Goal: Task Accomplishment & Management: Manage account settings

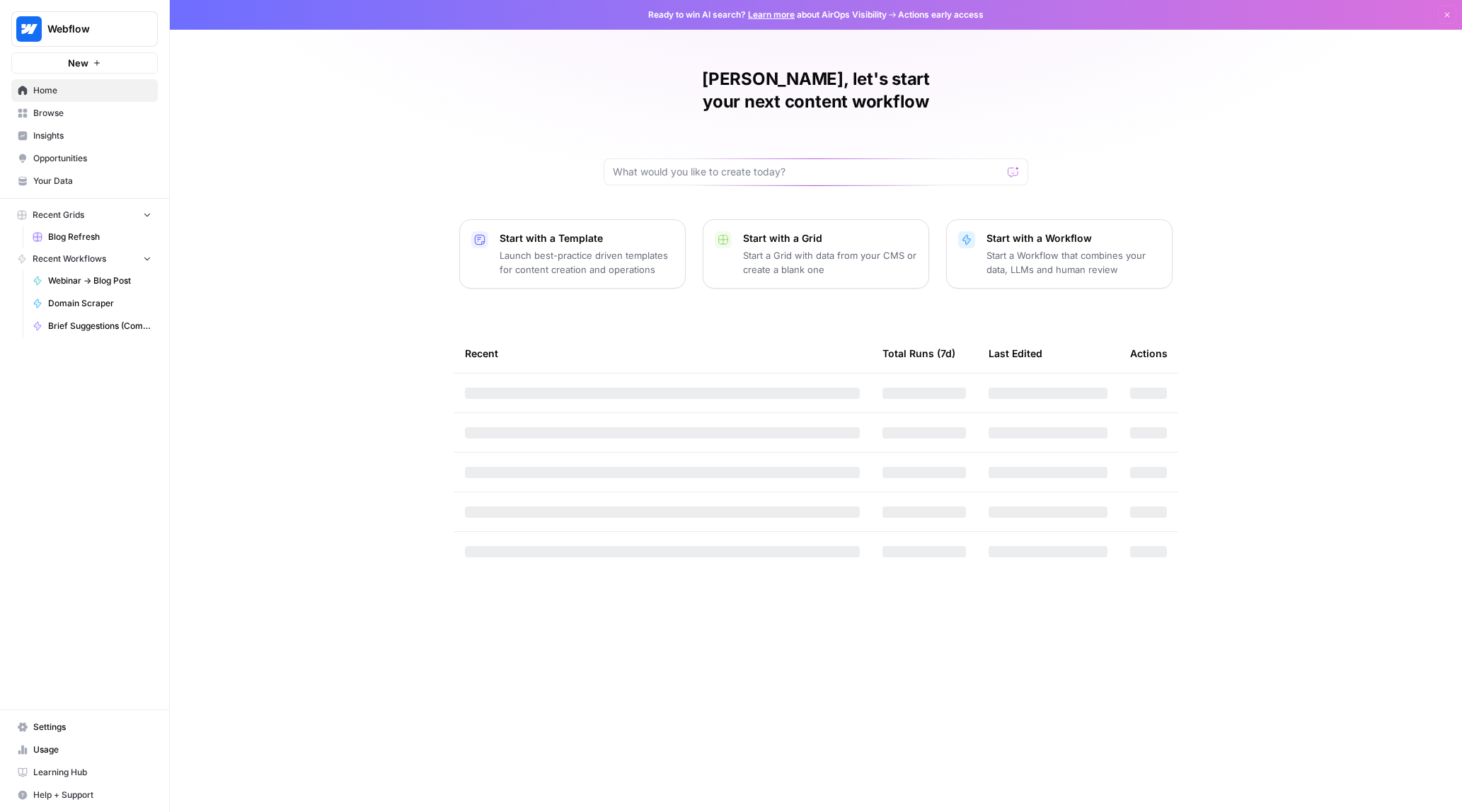
click at [52, 727] on span "Settings" at bounding box center [93, 727] width 118 height 13
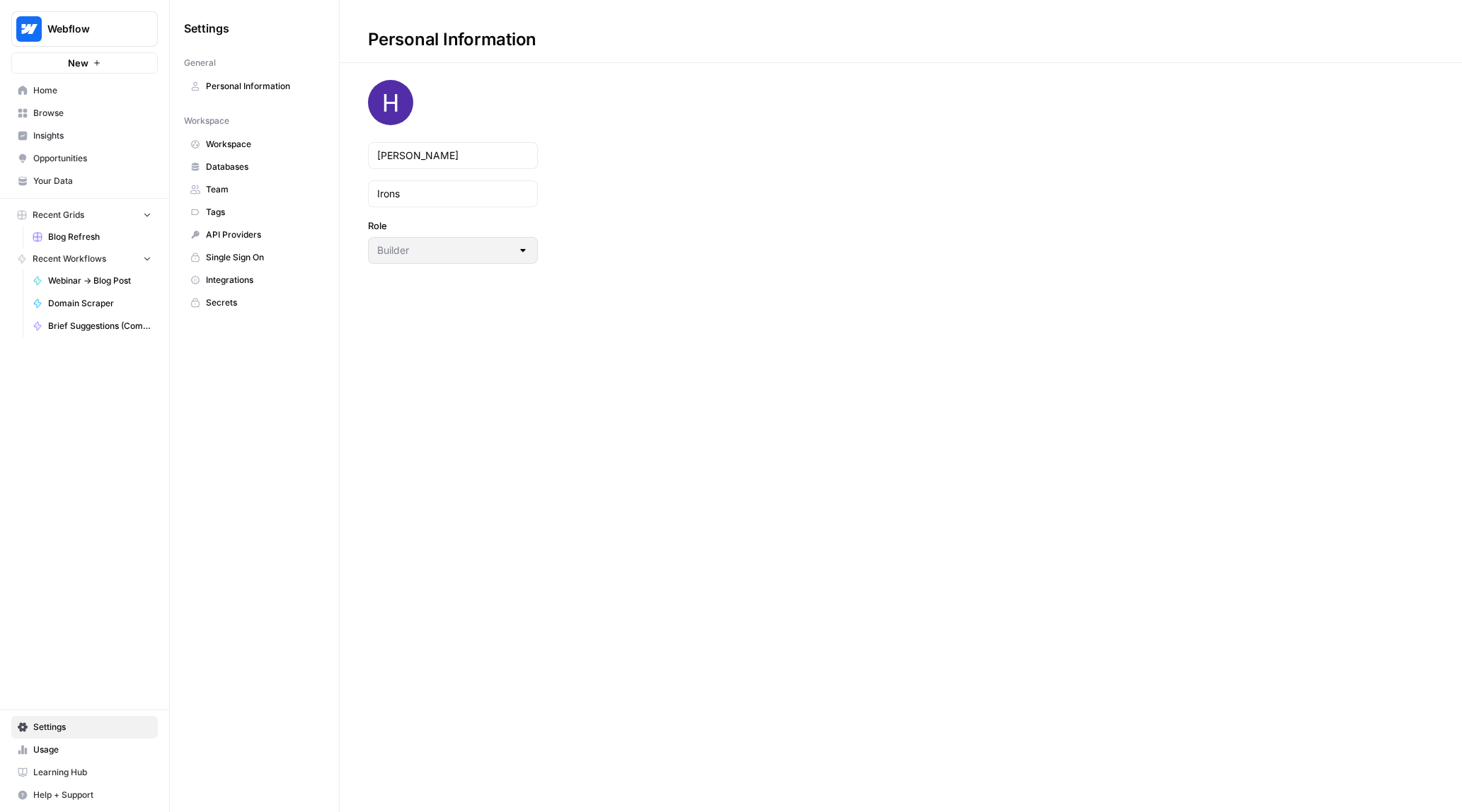
click at [257, 301] on span "Secrets" at bounding box center [262, 303] width 113 height 13
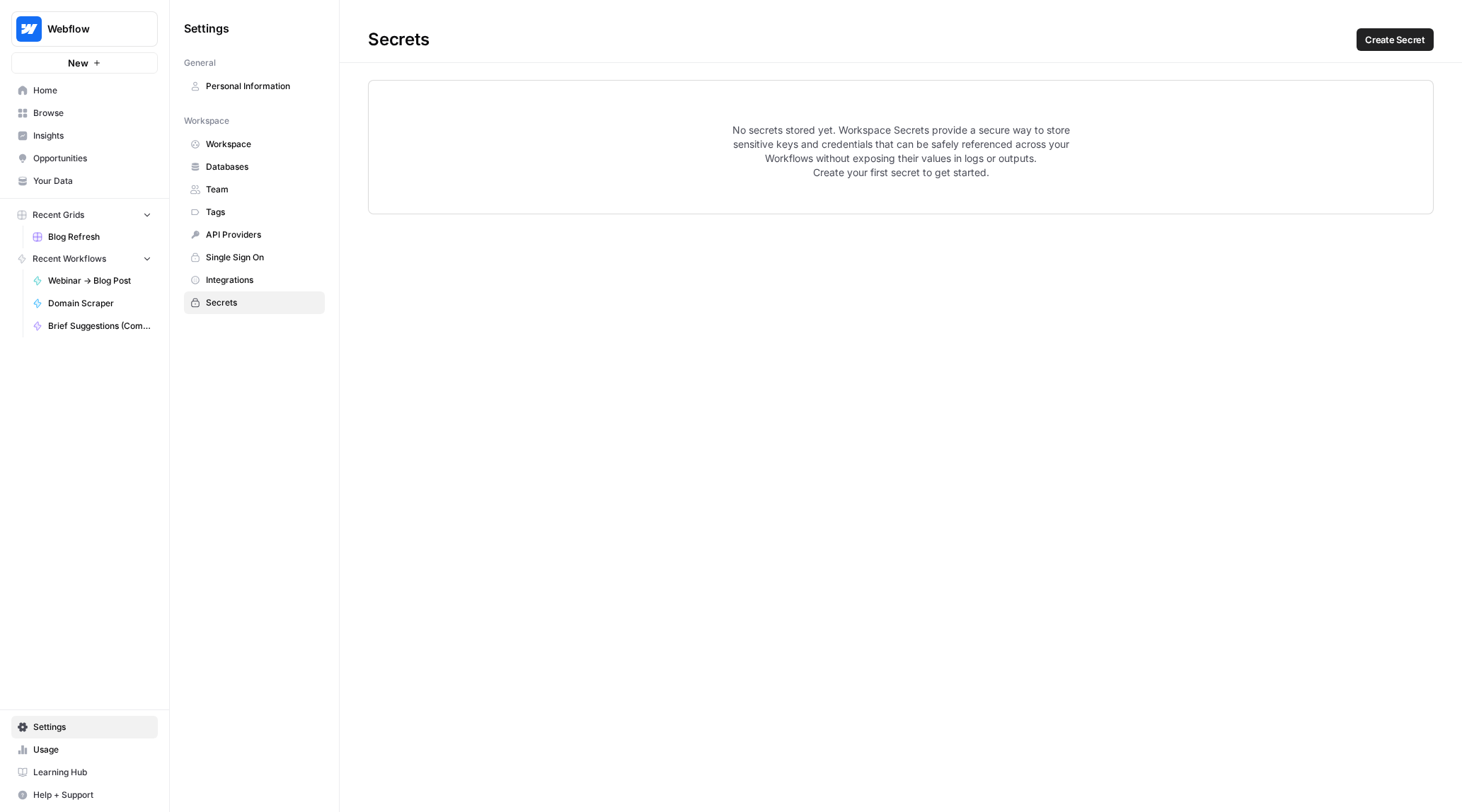
click at [257, 132] on nav "Workspace Workspace Databases Team Tags API Providers Single Sign On Integratio…" at bounding box center [254, 212] width 141 height 206
click at [259, 145] on span "Workspace" at bounding box center [262, 145] width 113 height 13
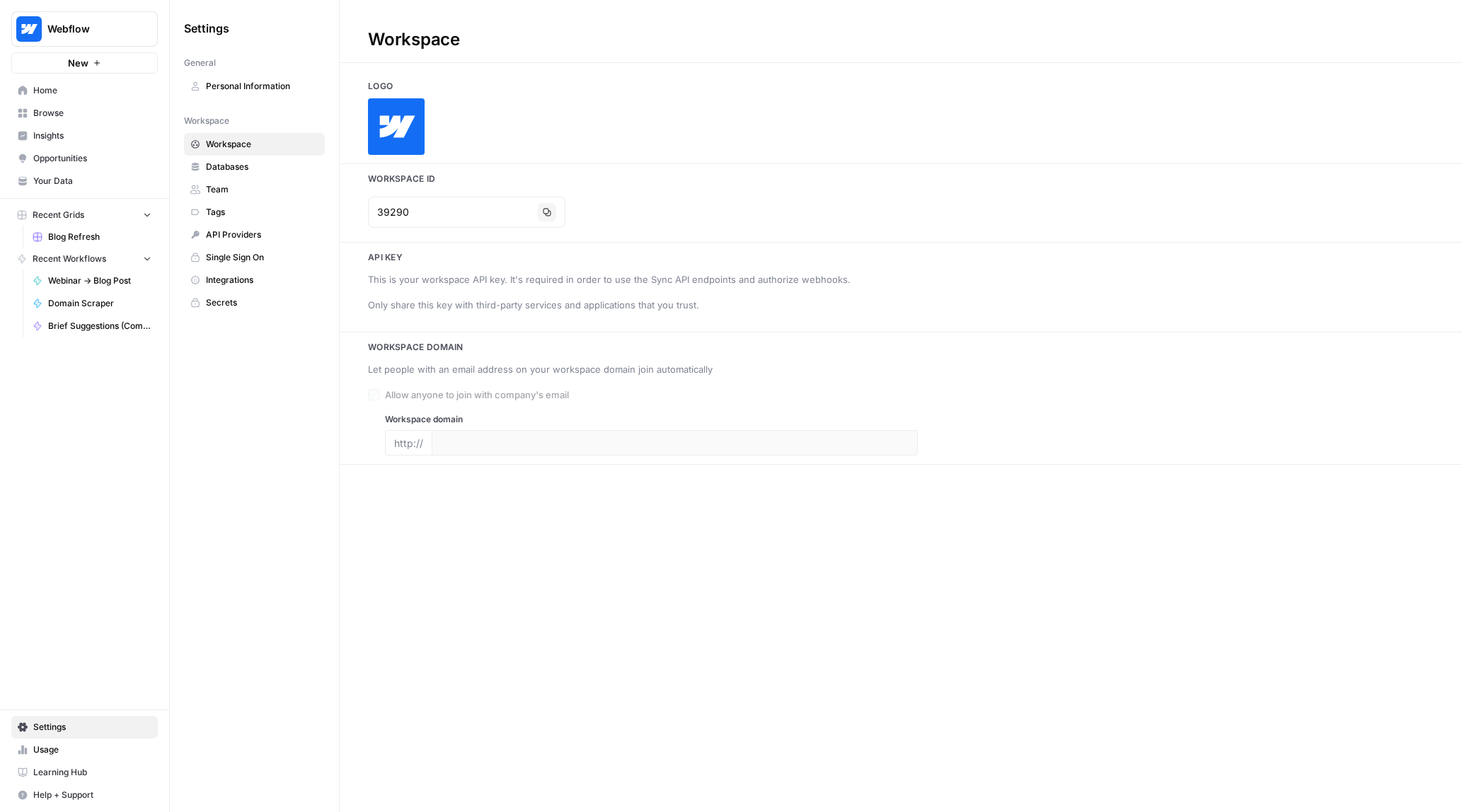
type input "[URL][DOMAIN_NAME]"
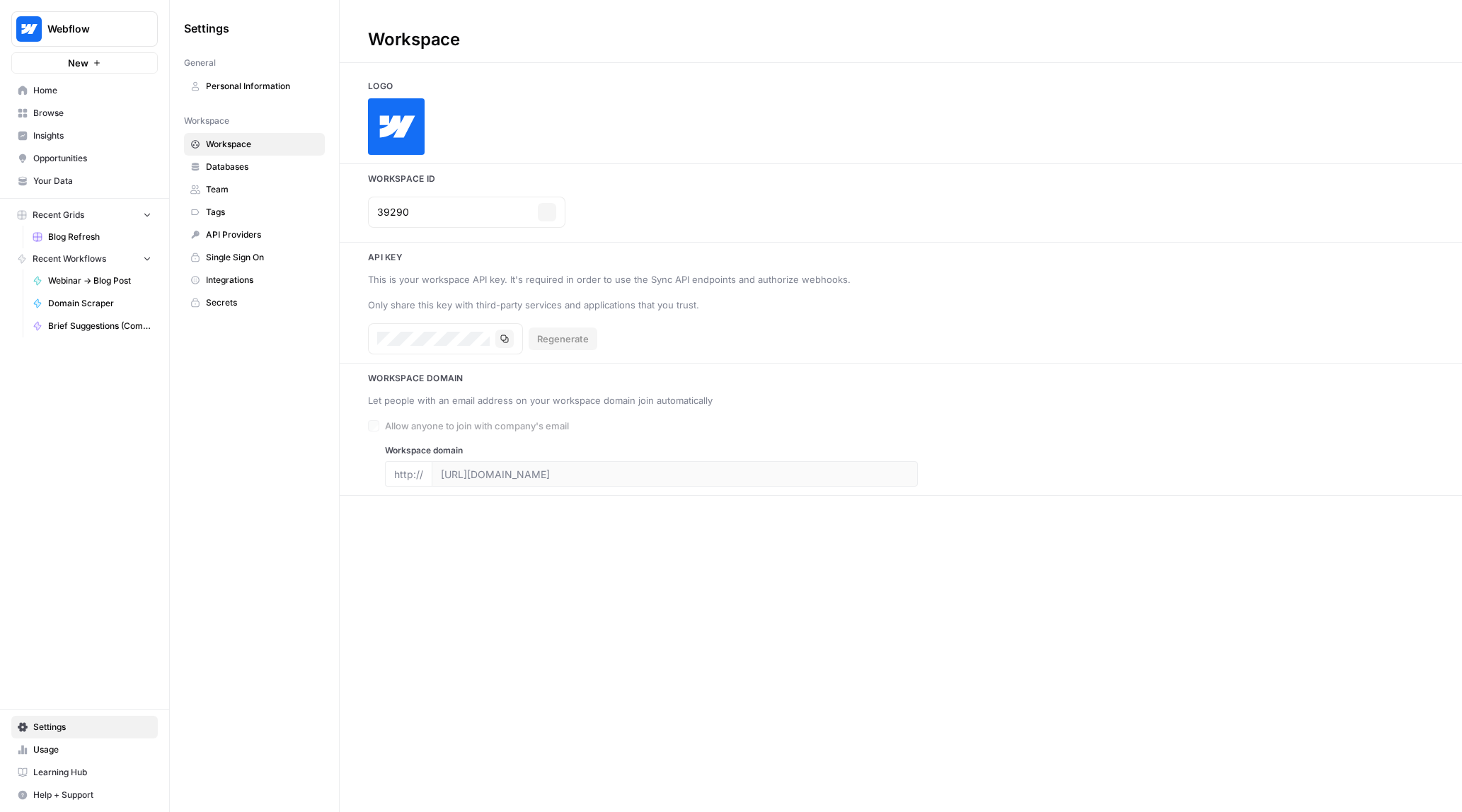
click at [257, 174] on link "Databases" at bounding box center [254, 166] width 141 height 23
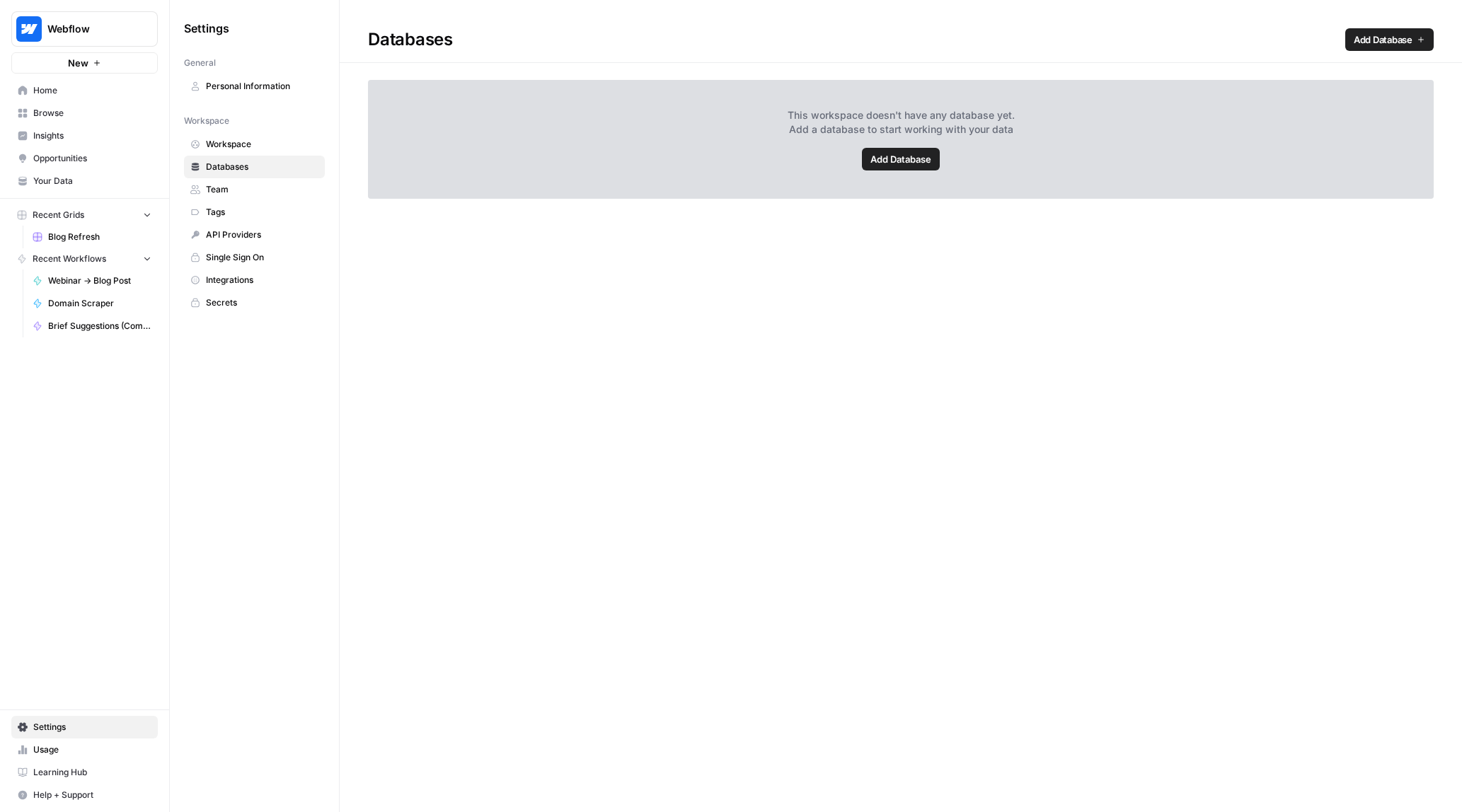
click at [264, 143] on span "Workspace" at bounding box center [262, 145] width 113 height 13
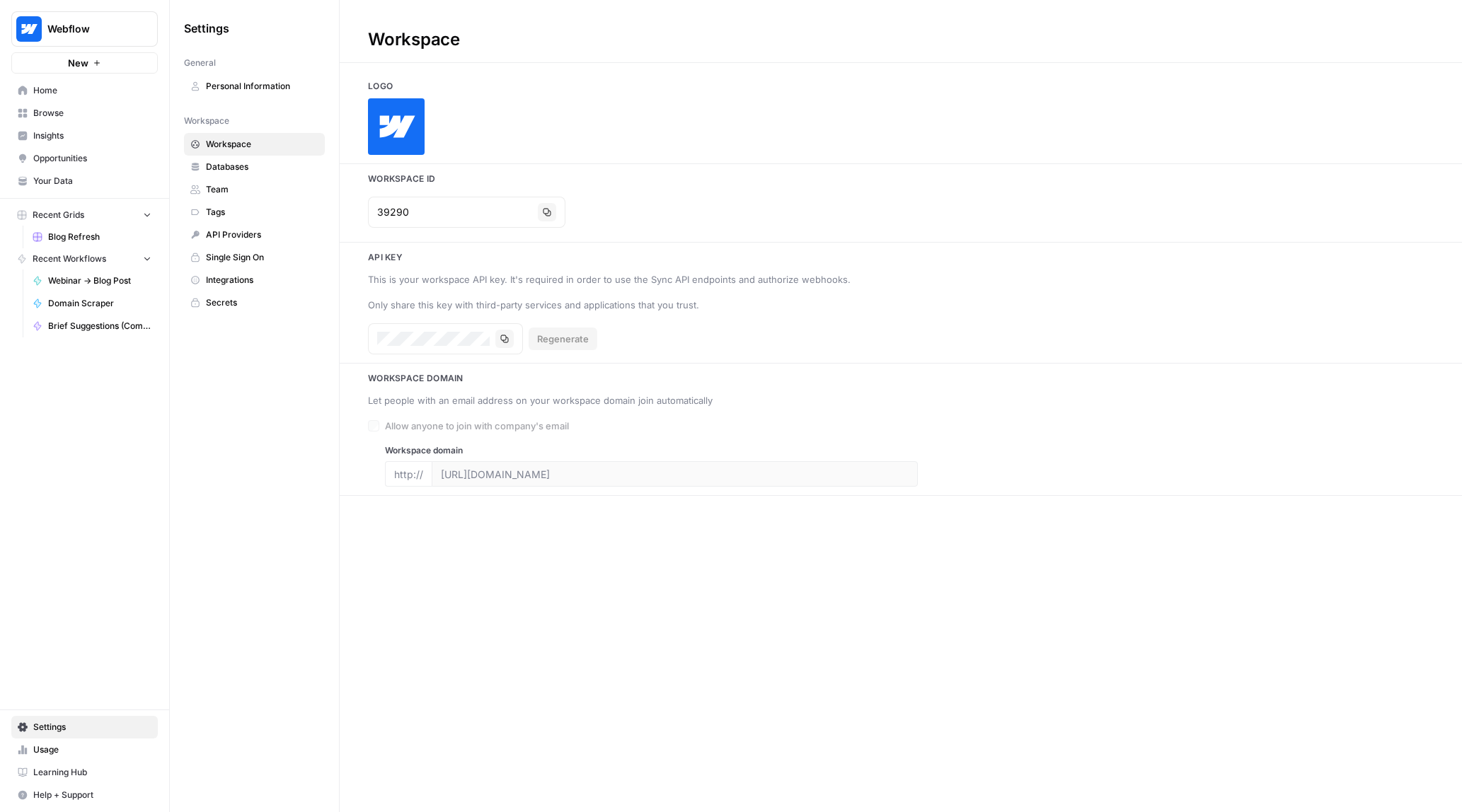
click at [261, 208] on span "Tags" at bounding box center [262, 212] width 113 height 13
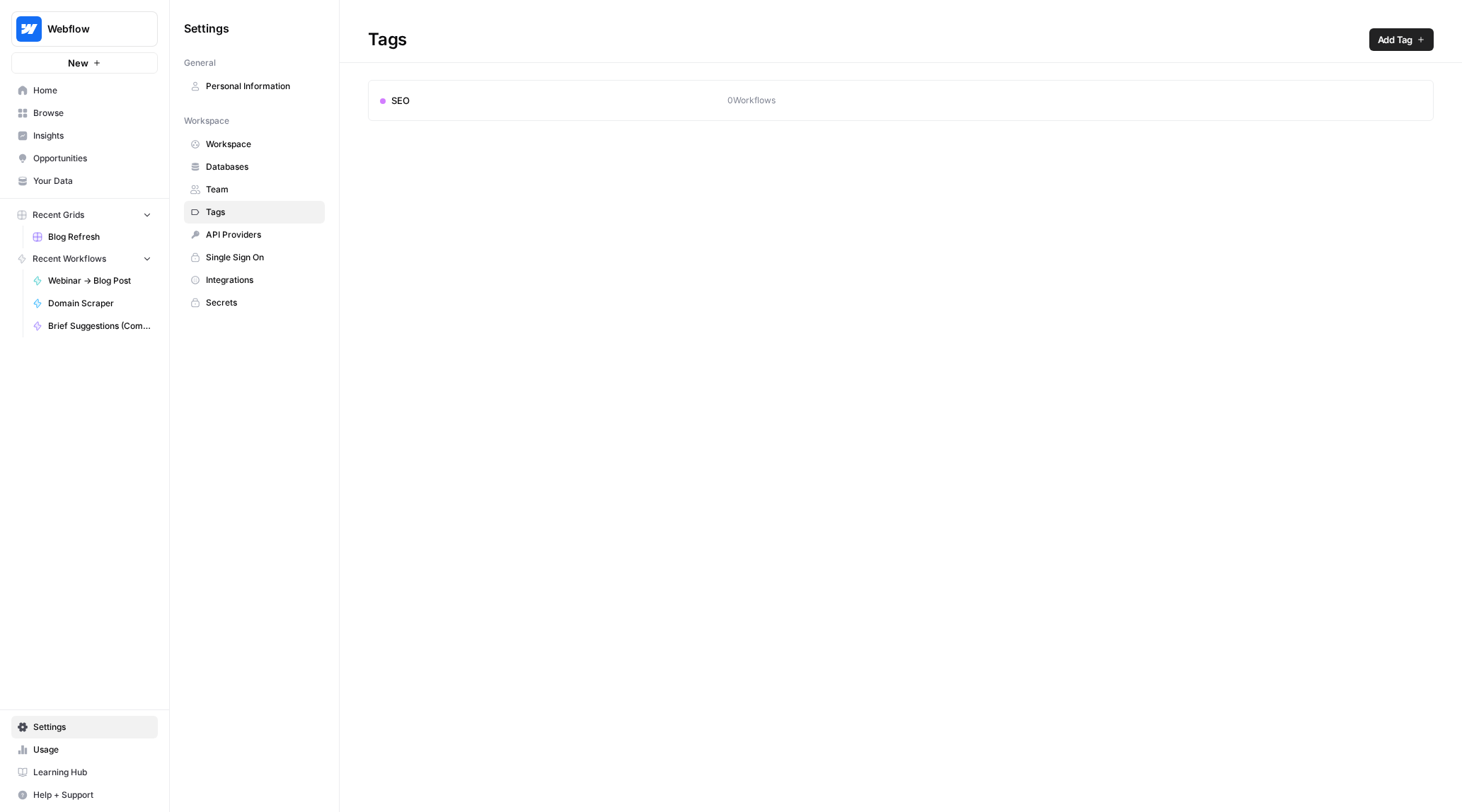
click at [237, 131] on nav "Workspace Workspace Databases Team Tags API Providers Single Sign On Integratio…" at bounding box center [254, 212] width 141 height 206
click at [240, 145] on span "Workspace" at bounding box center [262, 145] width 113 height 13
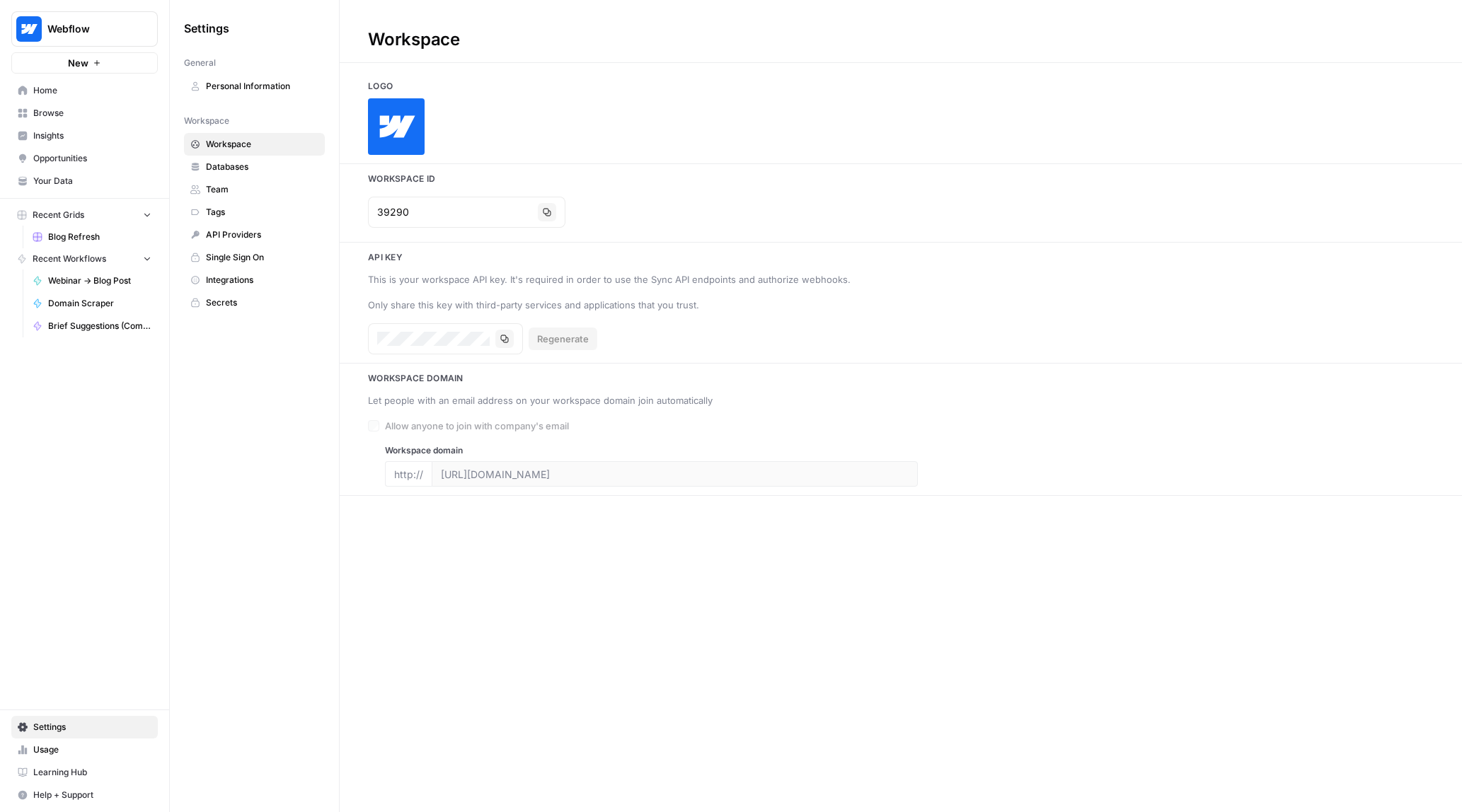
click at [242, 152] on link "Workspace" at bounding box center [254, 144] width 141 height 23
click at [242, 173] on span "Databases" at bounding box center [262, 167] width 113 height 13
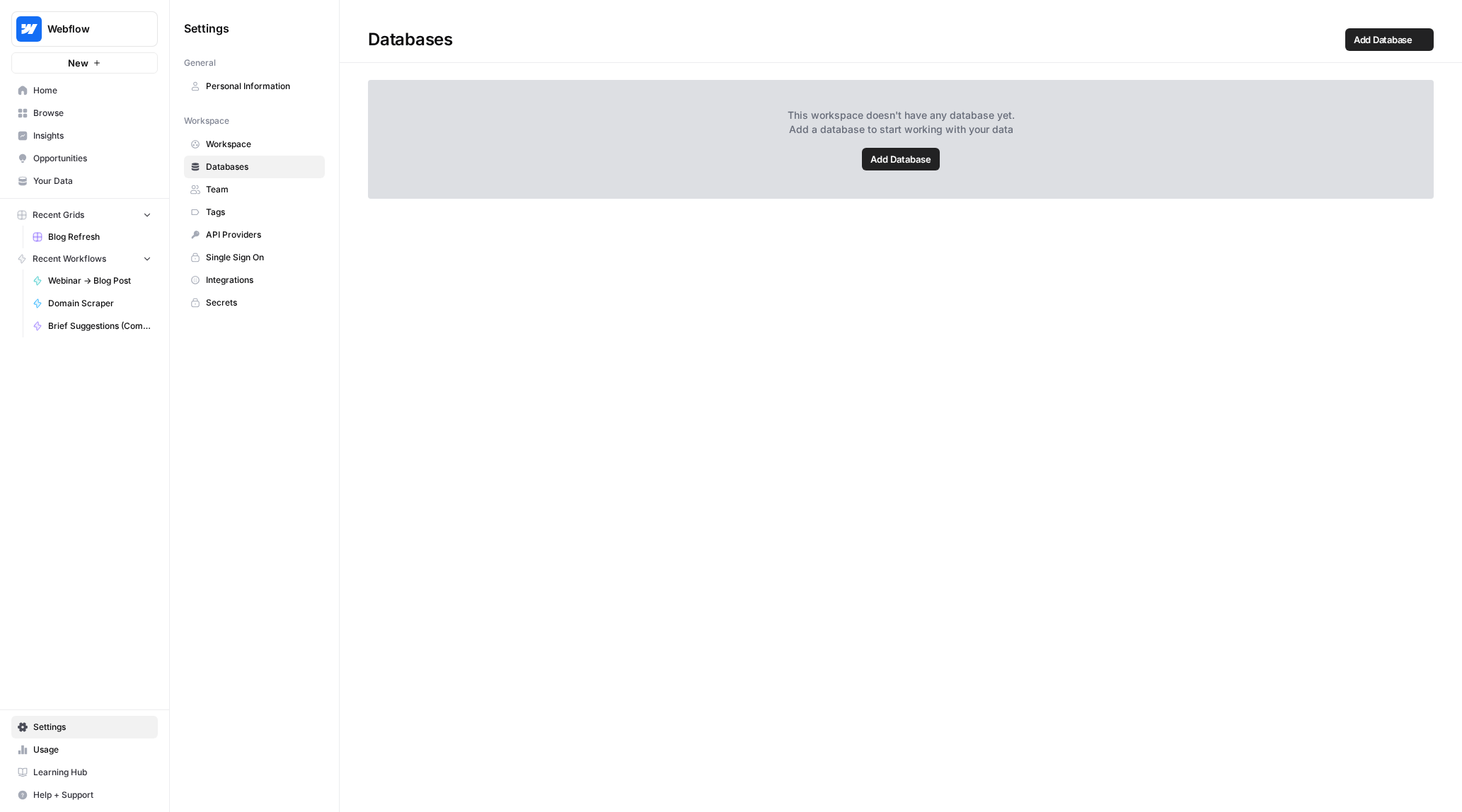
click at [241, 185] on span "Team" at bounding box center [262, 189] width 113 height 13
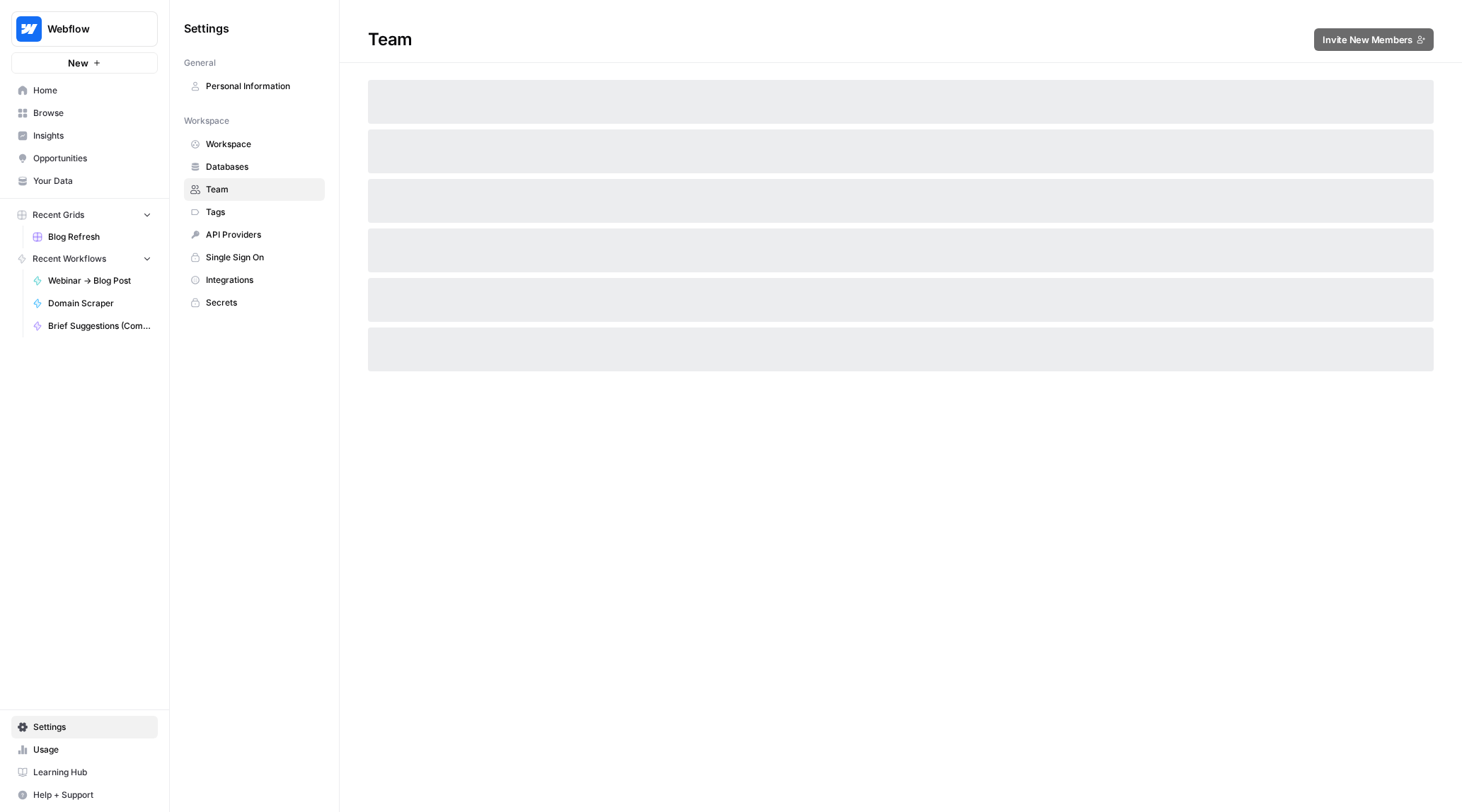
click at [238, 218] on span "Tags" at bounding box center [262, 212] width 113 height 13
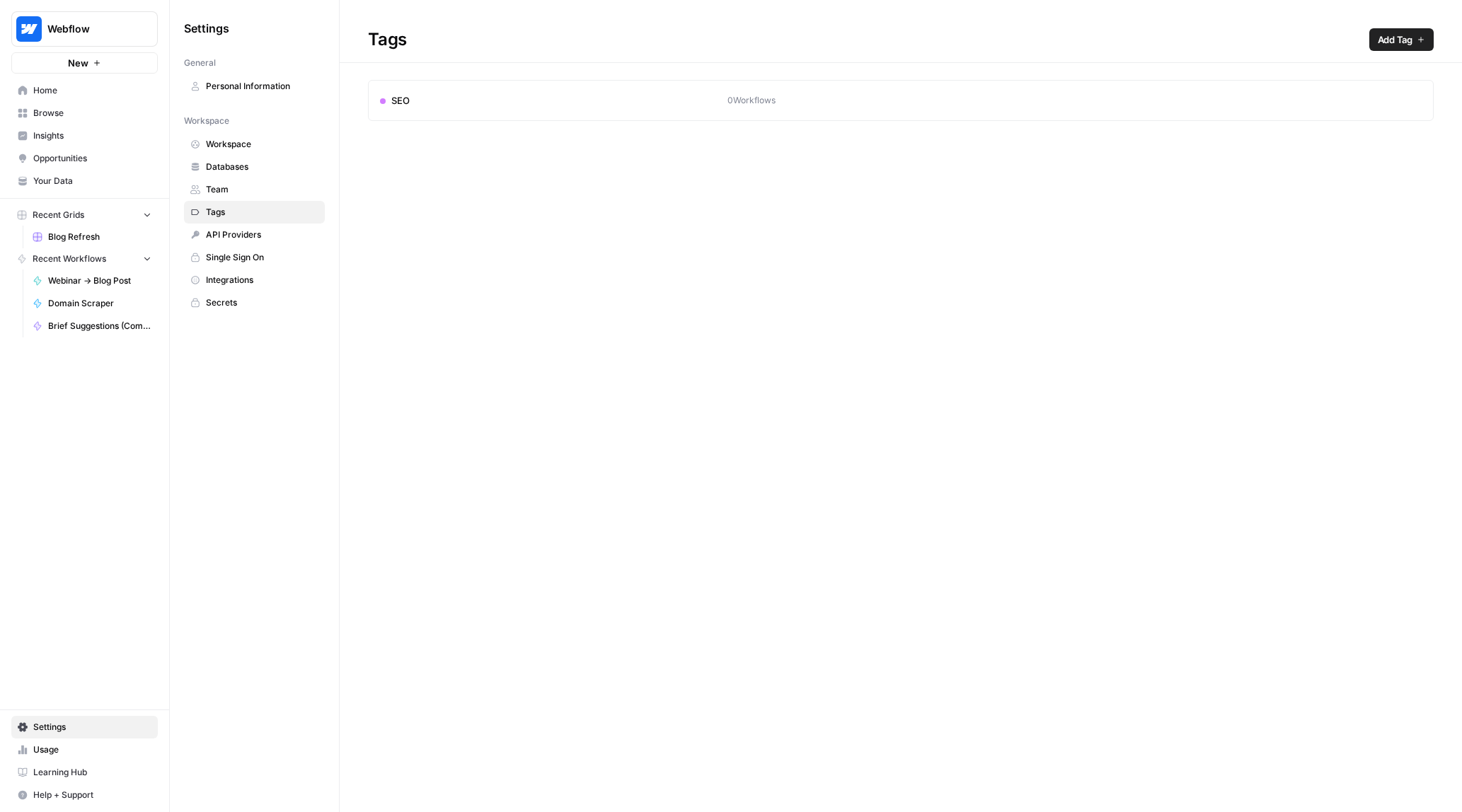
click at [237, 236] on span "API Providers" at bounding box center [262, 235] width 113 height 13
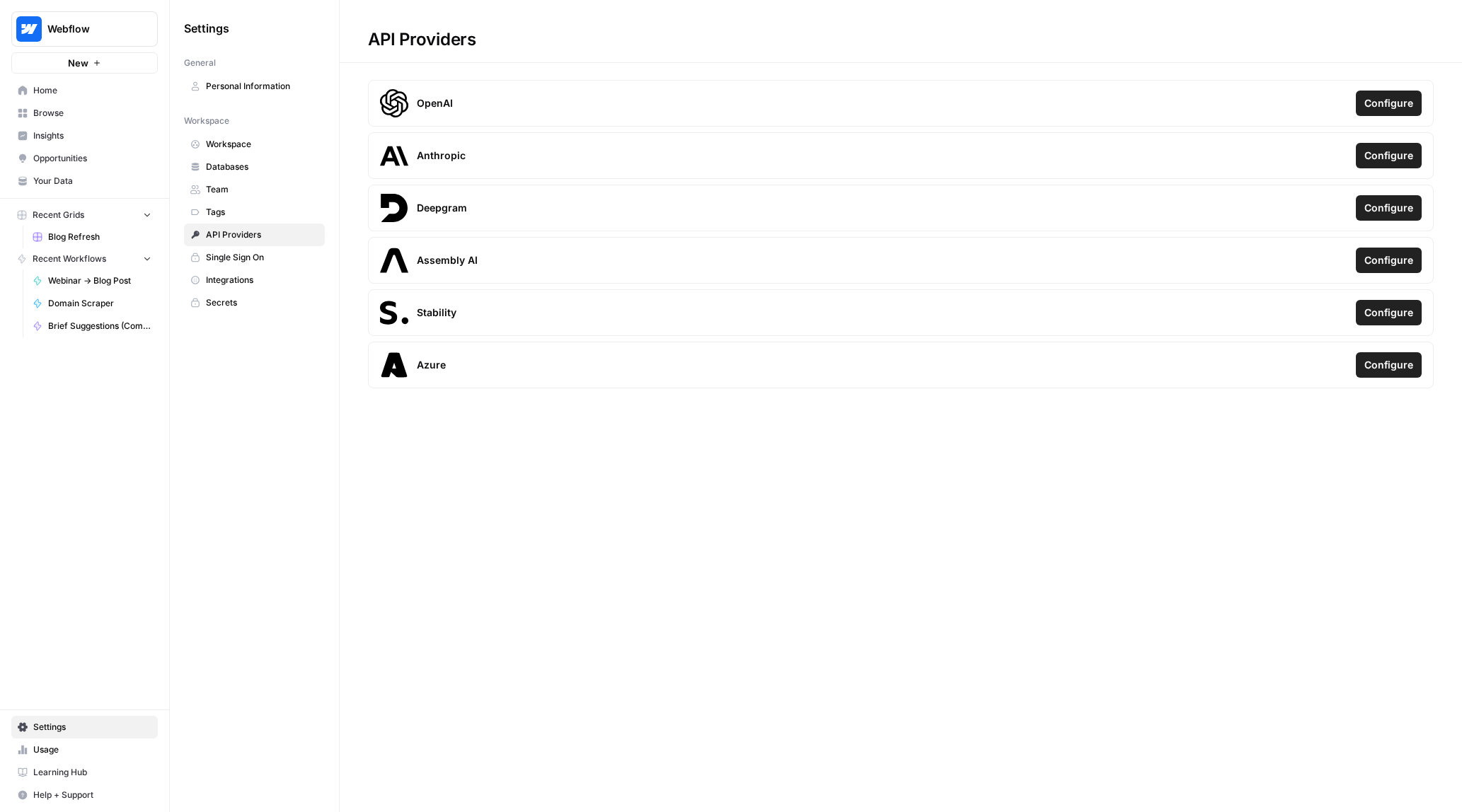
click at [235, 255] on span "Single Sign On" at bounding box center [262, 257] width 113 height 13
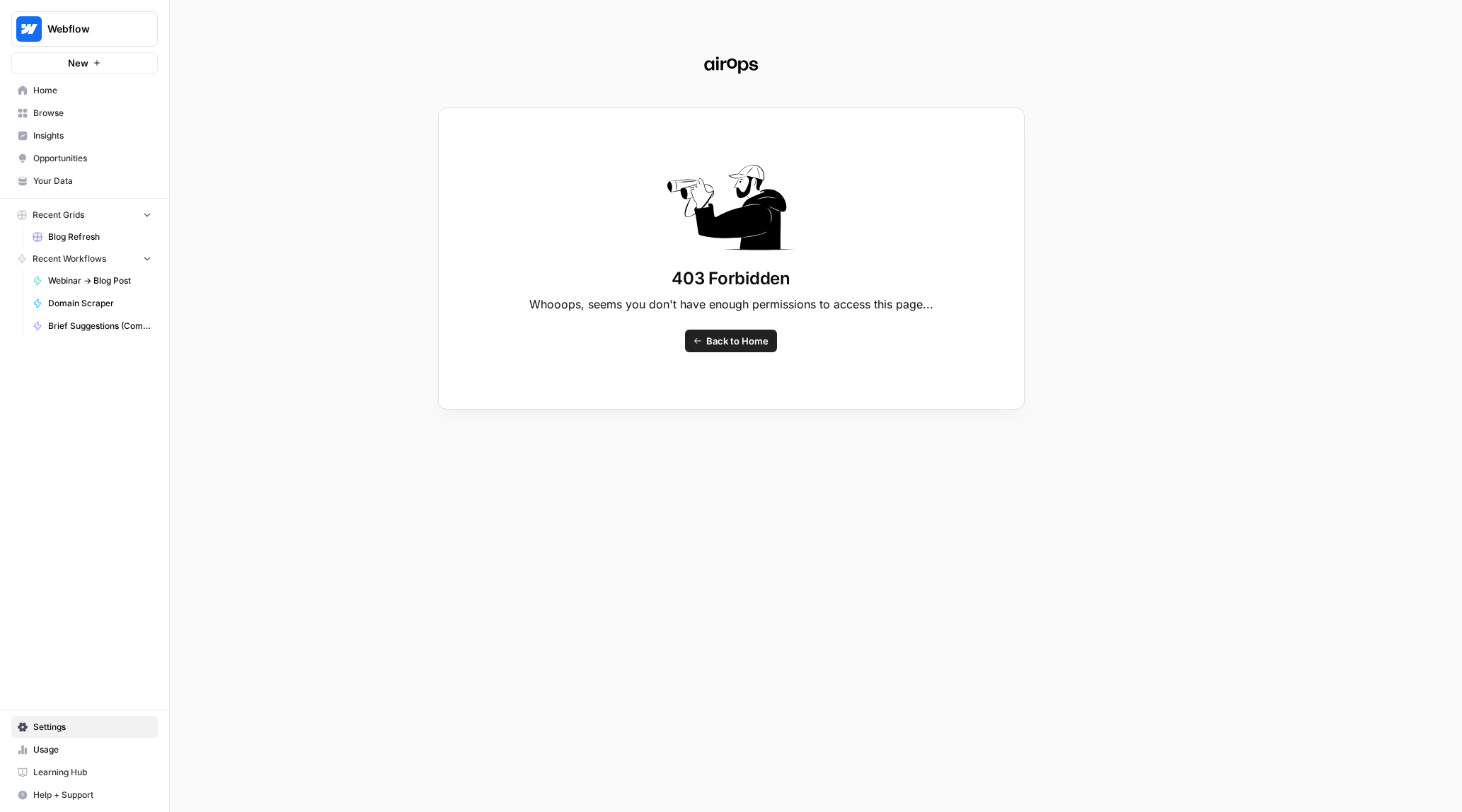
click at [711, 344] on span "Back to Home" at bounding box center [737, 341] width 62 height 15
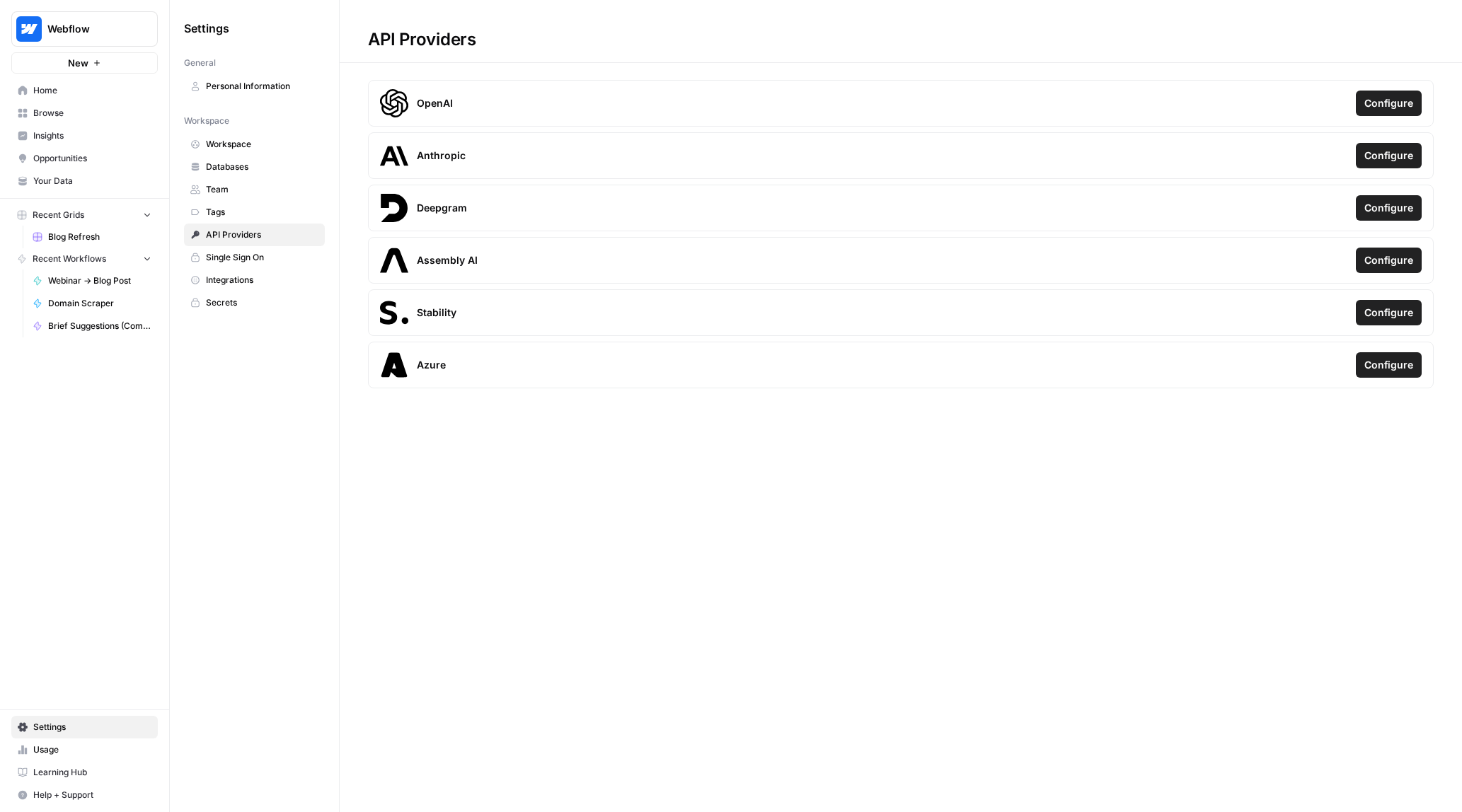
click at [272, 259] on span "Single Sign On" at bounding box center [262, 257] width 113 height 13
click at [237, 277] on span "Integrations" at bounding box center [262, 280] width 113 height 13
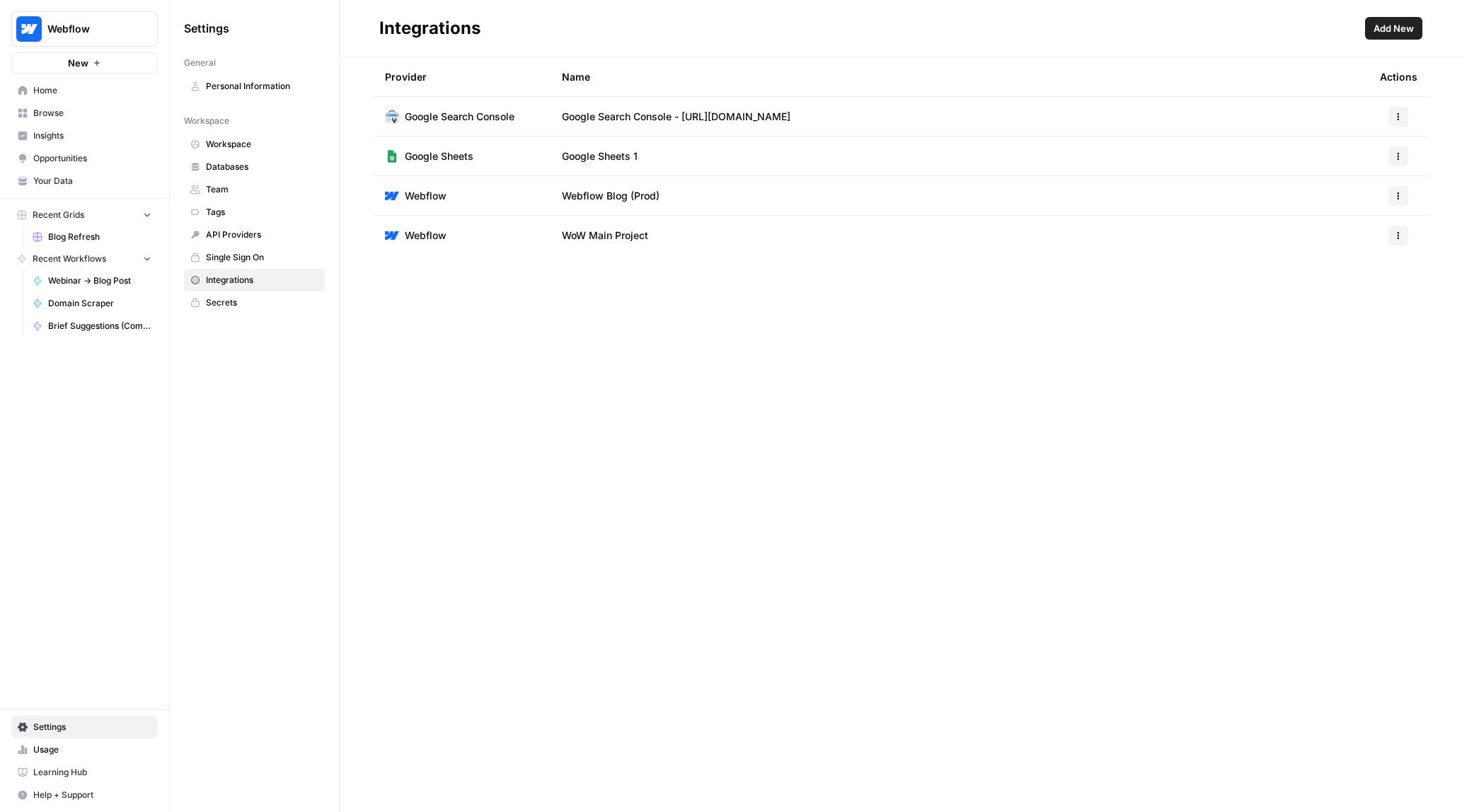
drag, startPoint x: 610, startPoint y: 26, endPoint x: 1026, endPoint y: 364, distance: 536.0
click at [1022, 350] on div "Integrations Add New Provider Name Actions Google Search Console Google Search …" at bounding box center [900, 406] width 1122 height 812
click at [1033, 380] on div "Integrations Add New Provider Name Actions Google Search Console Google Search …" at bounding box center [900, 406] width 1122 height 812
click at [1390, 17] on button "Add New" at bounding box center [1393, 28] width 57 height 23
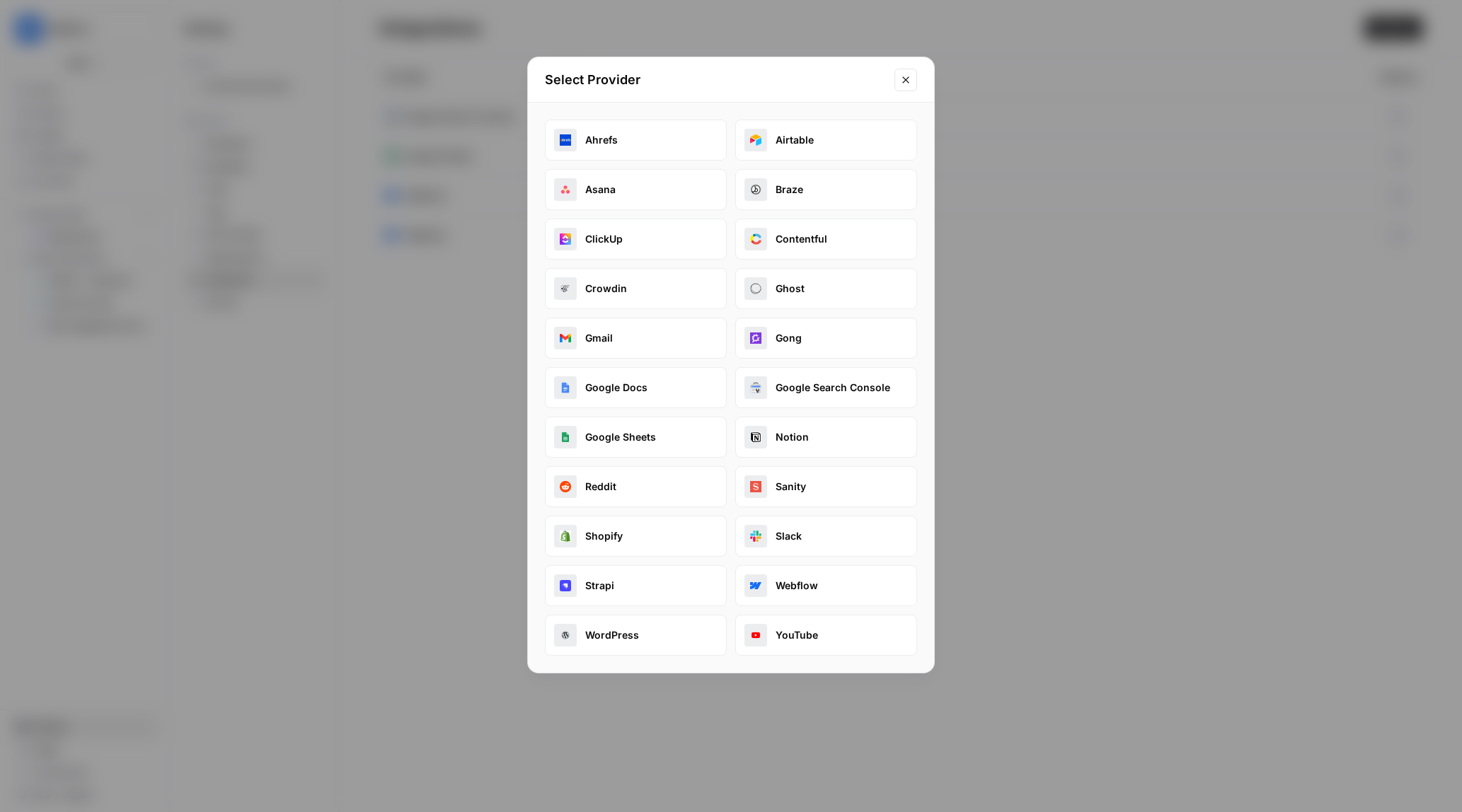
click at [609, 132] on button "Ahrefs" at bounding box center [636, 139] width 182 height 41
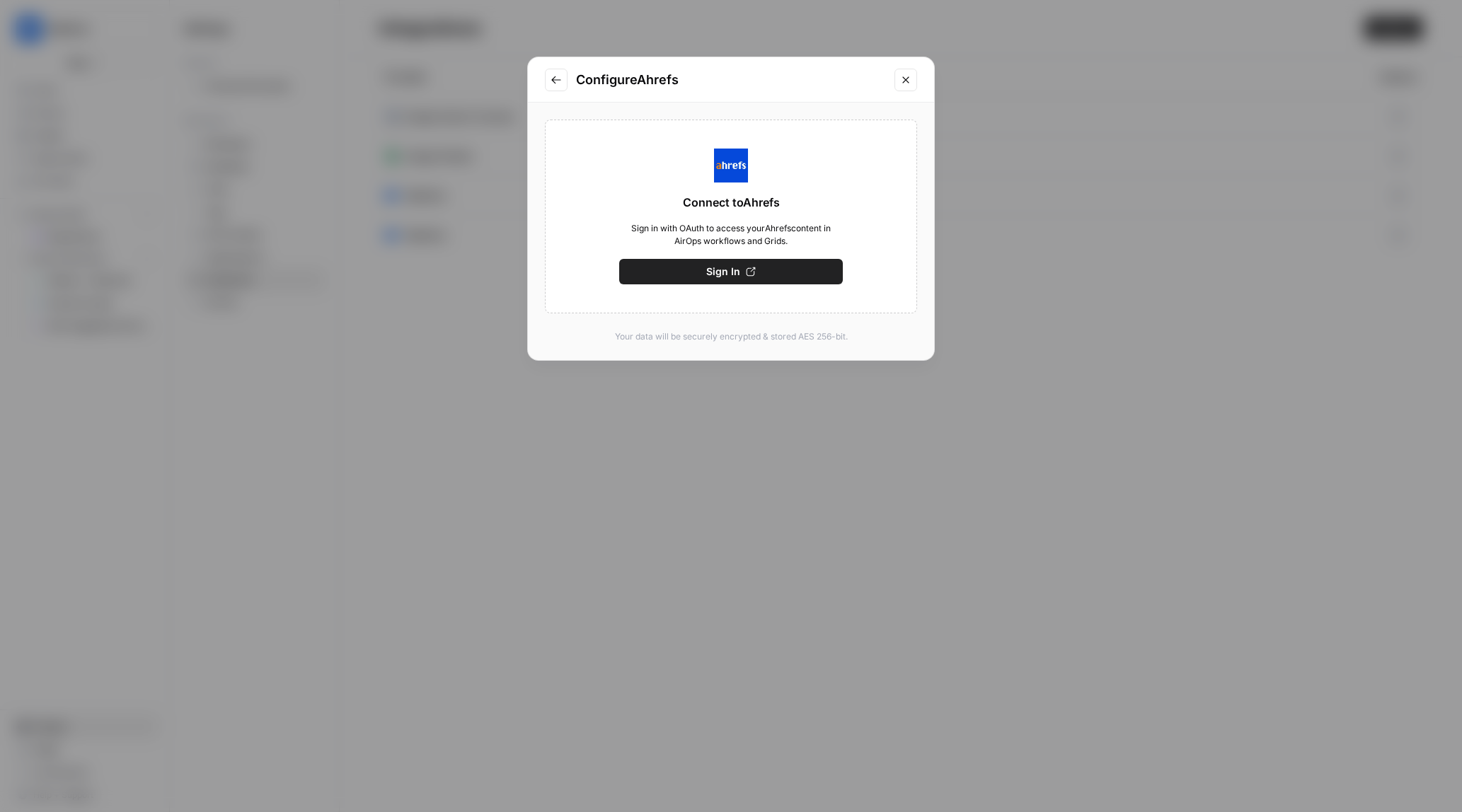
click at [559, 78] on icon "Go to previous step" at bounding box center [556, 80] width 11 height 11
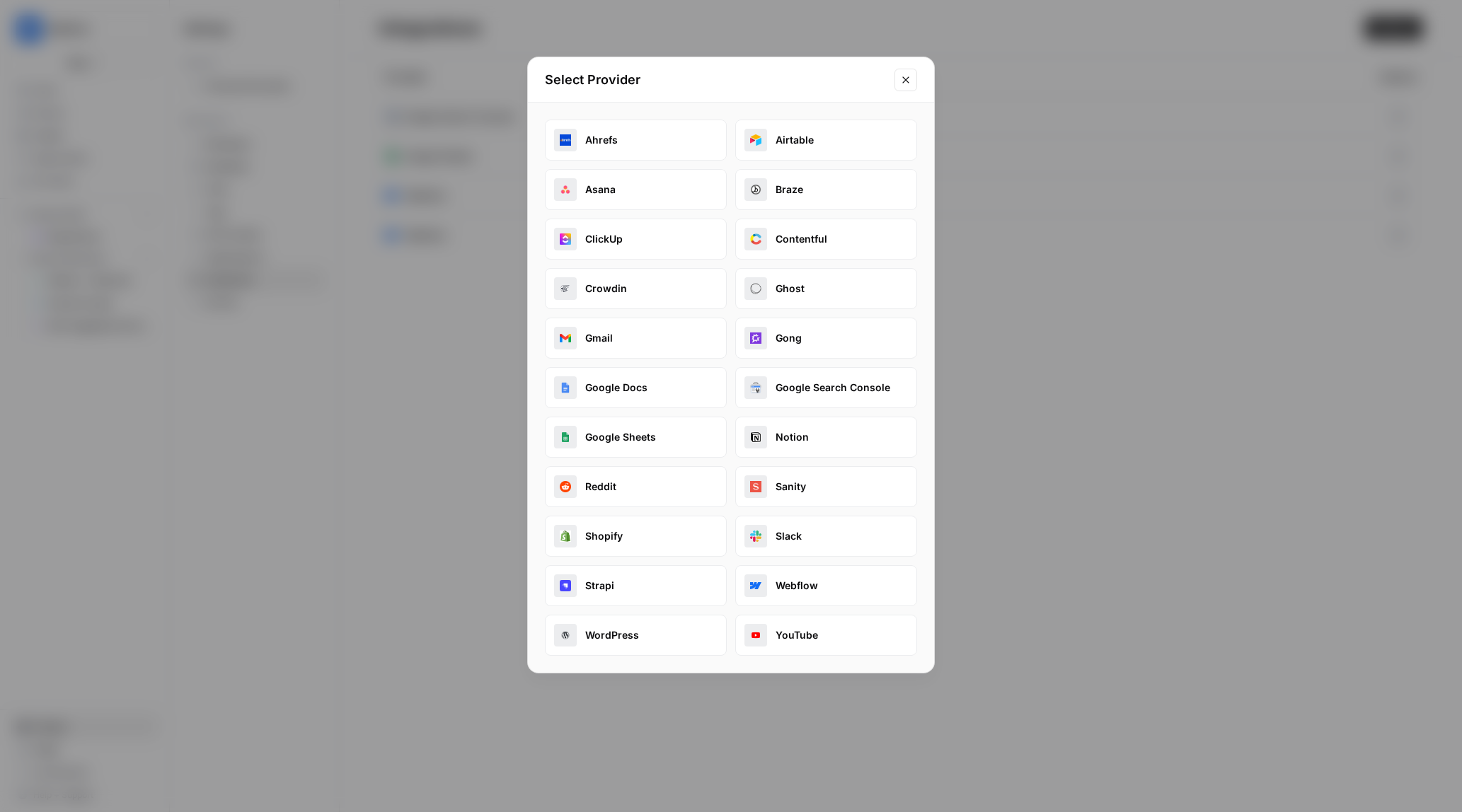
click at [776, 145] on button "Airtable" at bounding box center [826, 139] width 182 height 41
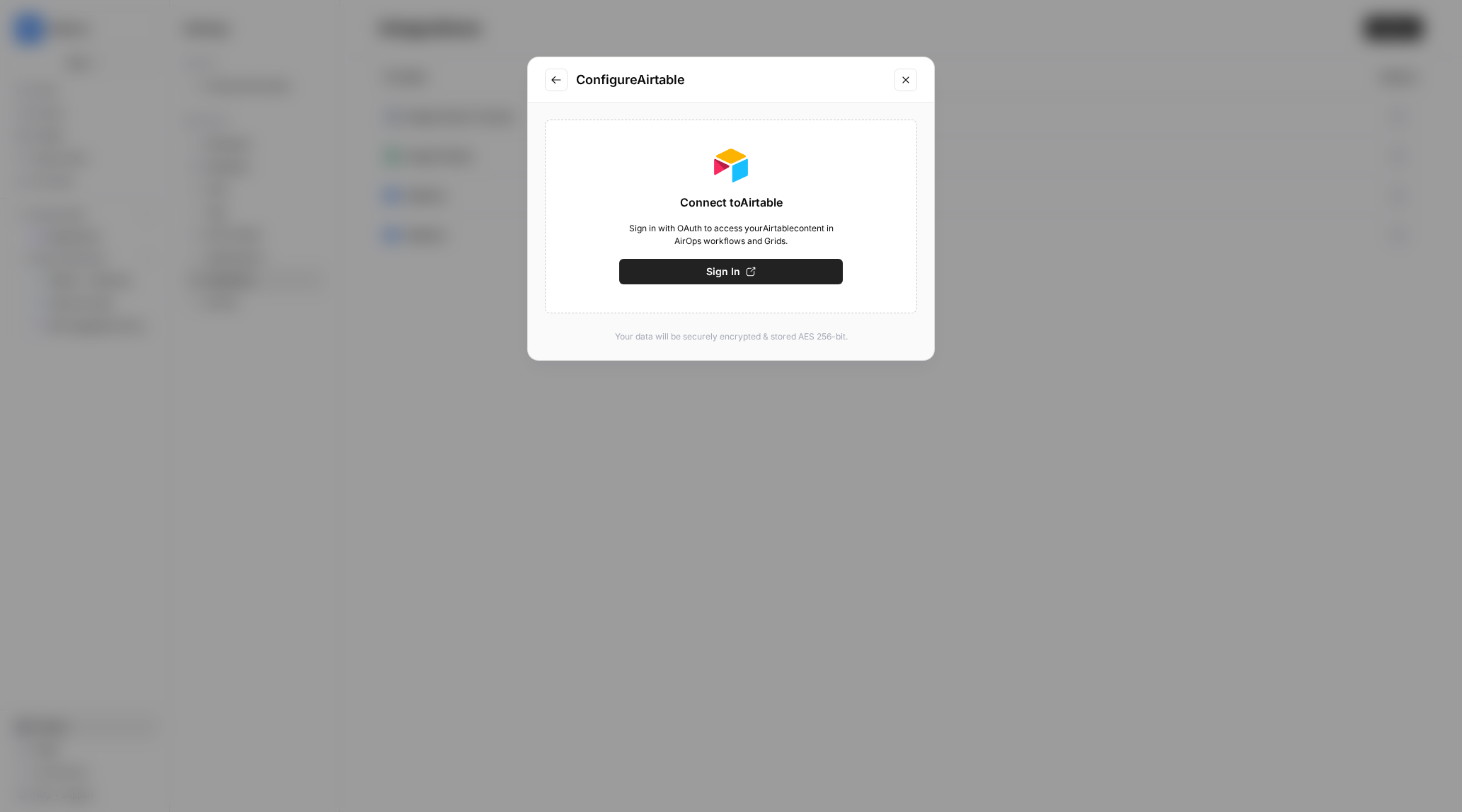
click at [549, 85] on button "Go to previous step" at bounding box center [556, 79] width 23 height 23
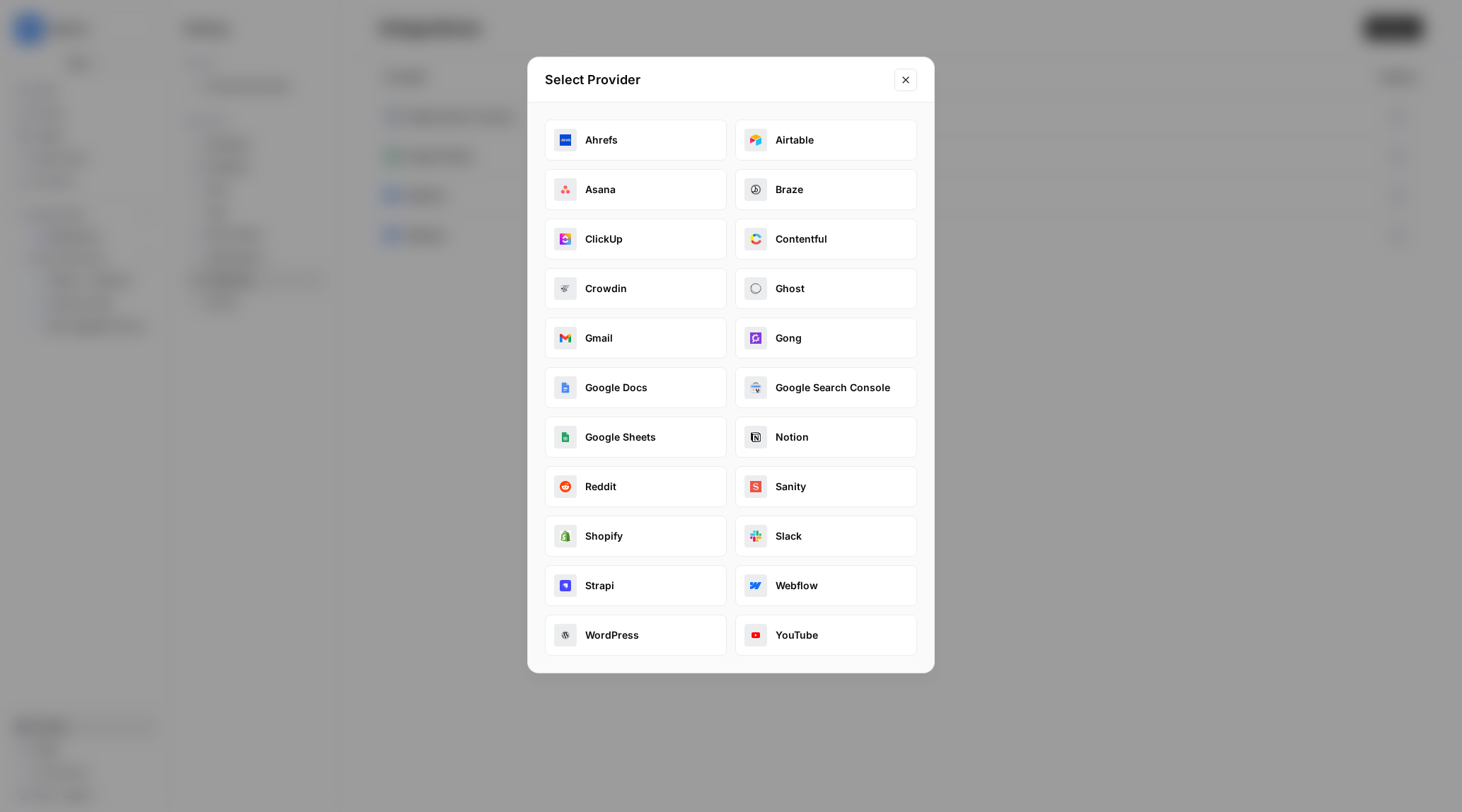
click at [655, 189] on button "Asana" at bounding box center [636, 189] width 182 height 41
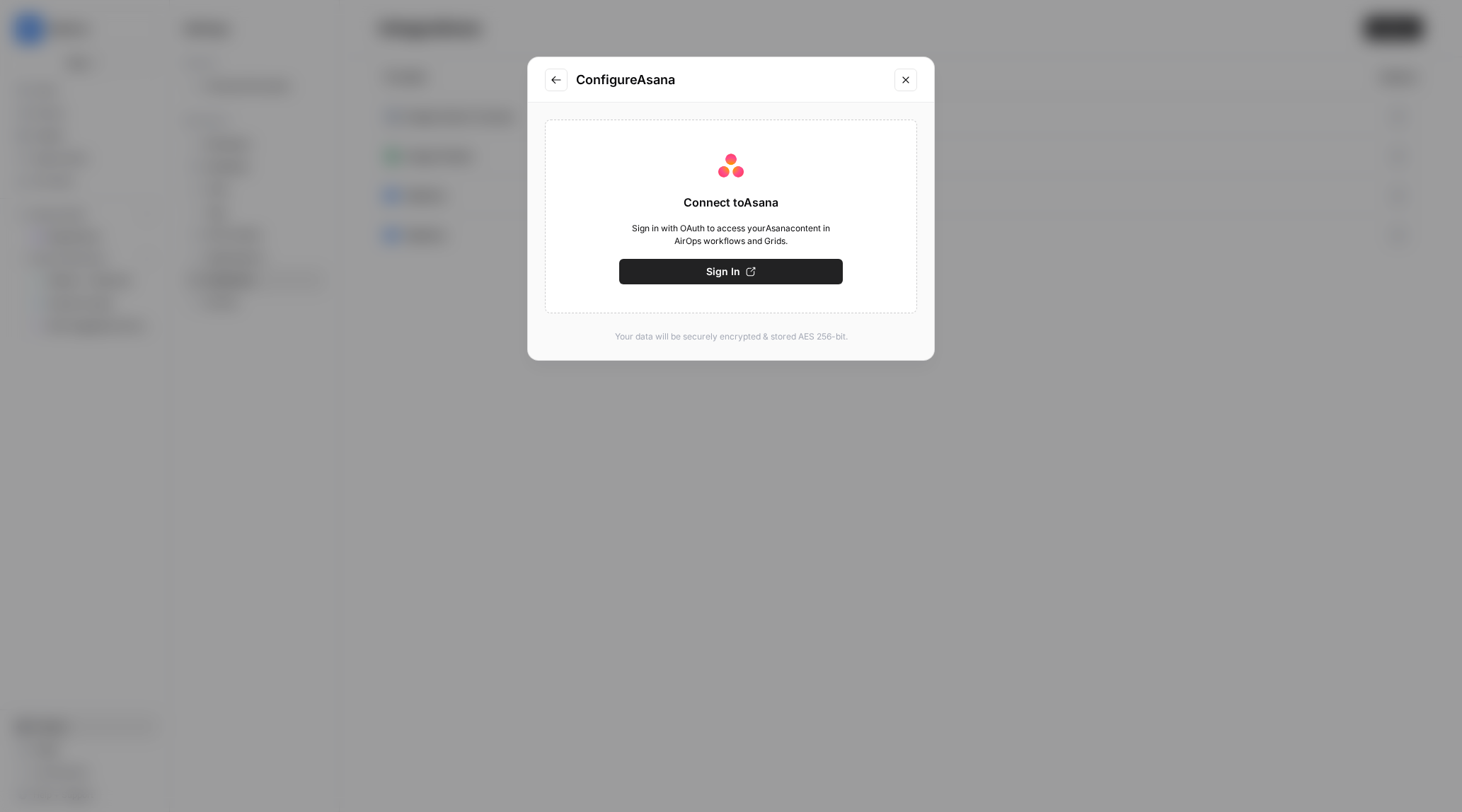
click at [568, 81] on div "Configure [PERSON_NAME]" at bounding box center [731, 80] width 406 height 45
click at [559, 76] on icon "Go to previous step" at bounding box center [556, 80] width 11 height 11
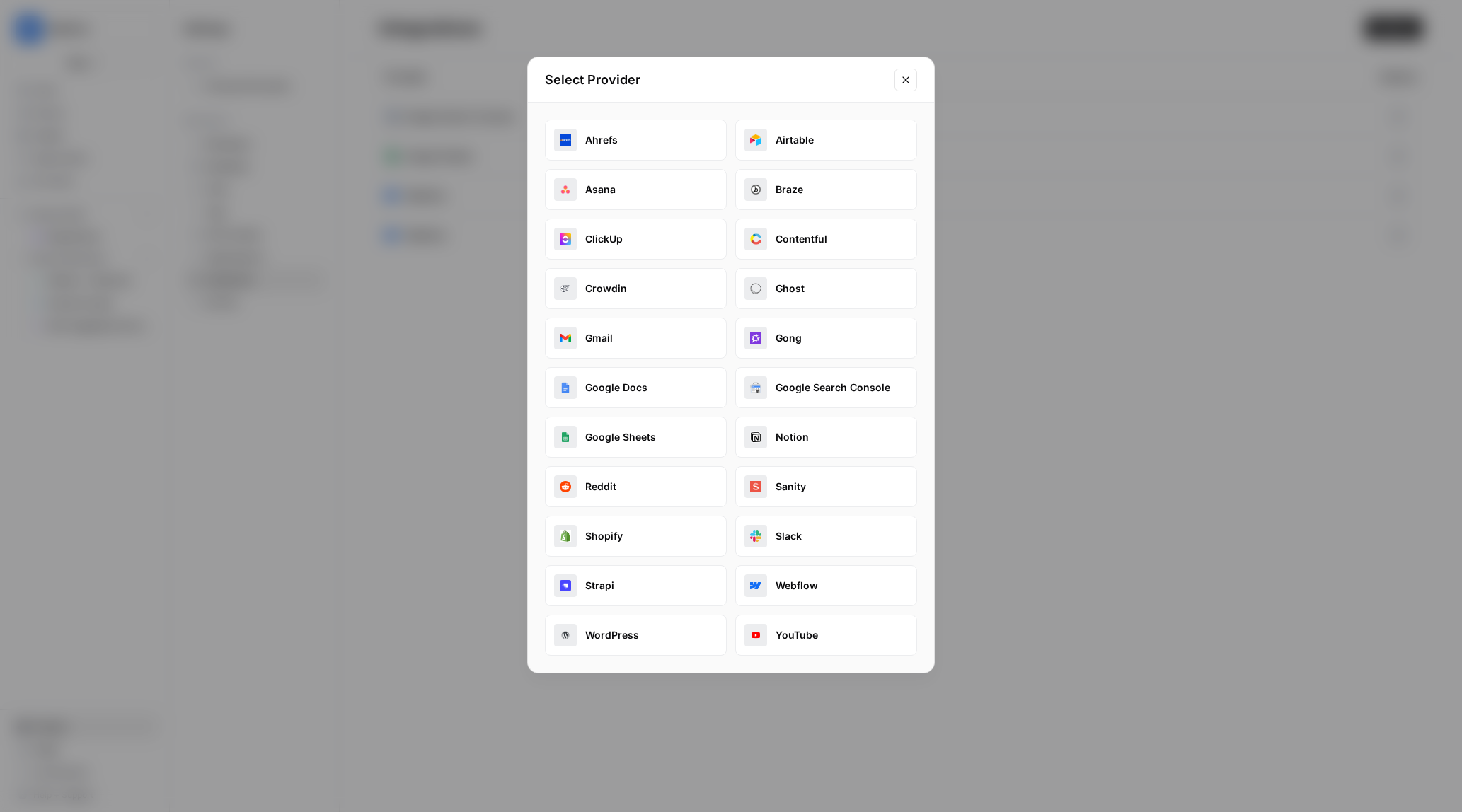
click at [829, 185] on button "Braze" at bounding box center [826, 189] width 182 height 41
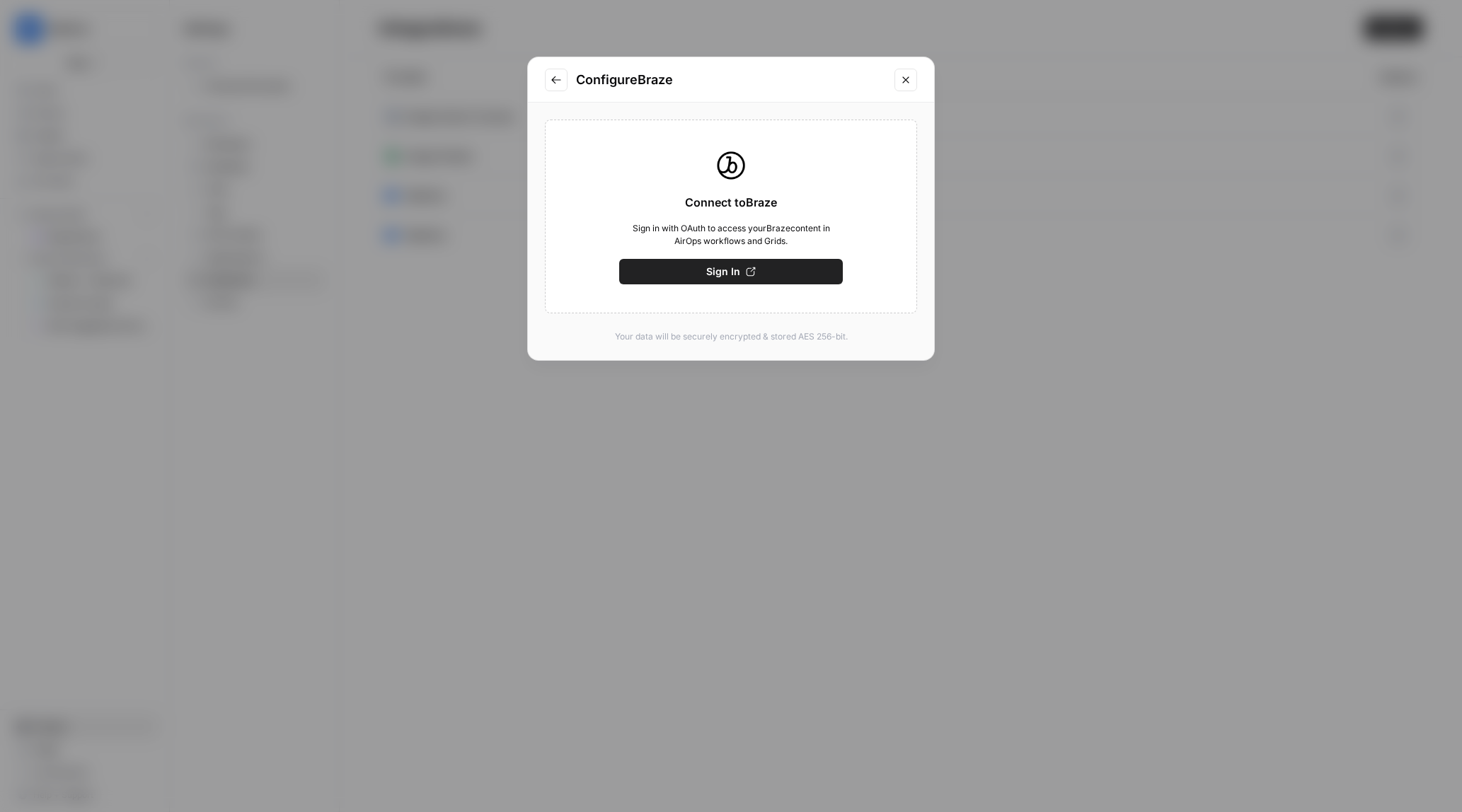
click at [553, 81] on icon "Go to previous step" at bounding box center [556, 79] width 9 height 8
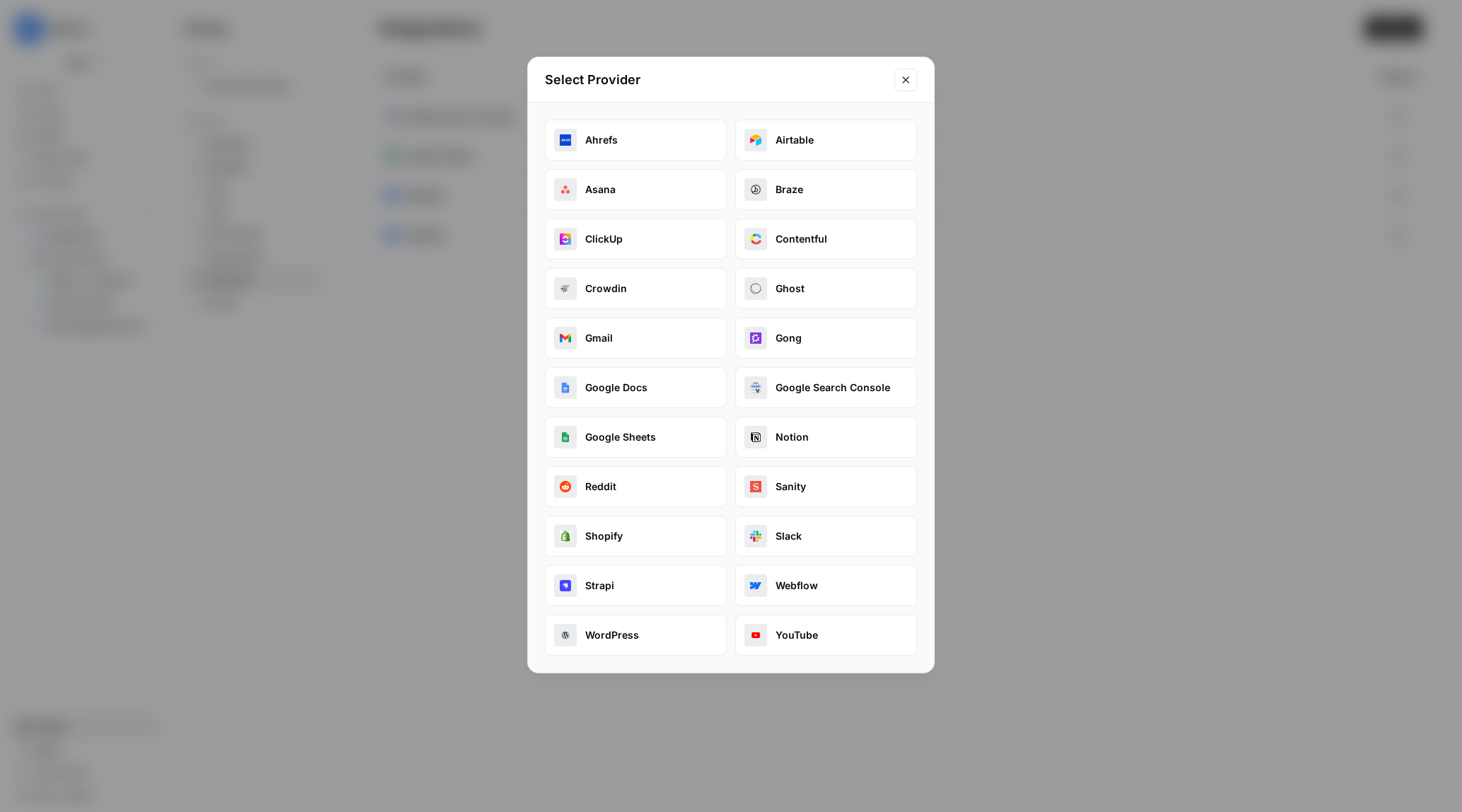
click at [665, 244] on button "ClickUp" at bounding box center [636, 238] width 182 height 41
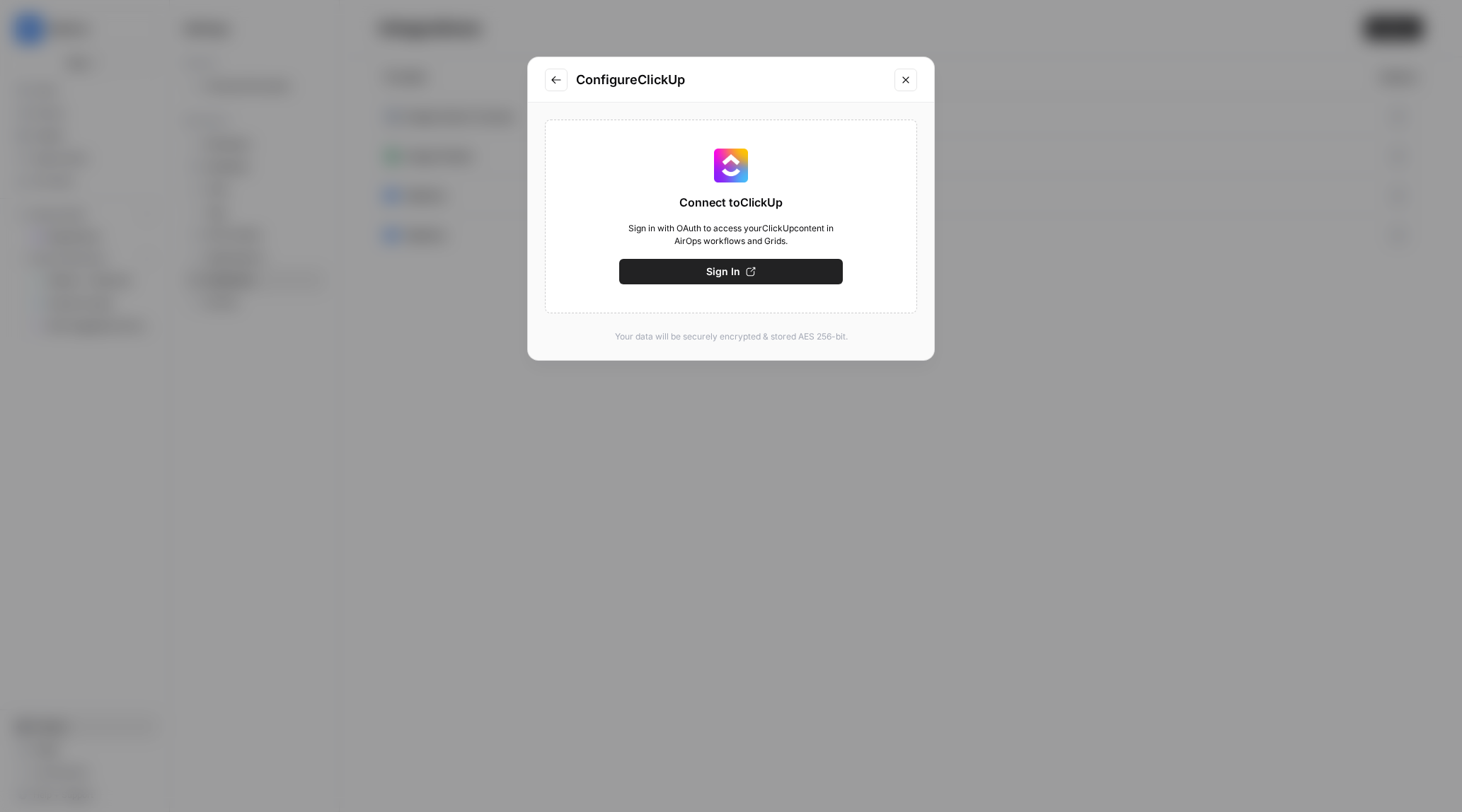
click at [550, 75] on icon "Go to previous step" at bounding box center [556, 80] width 11 height 11
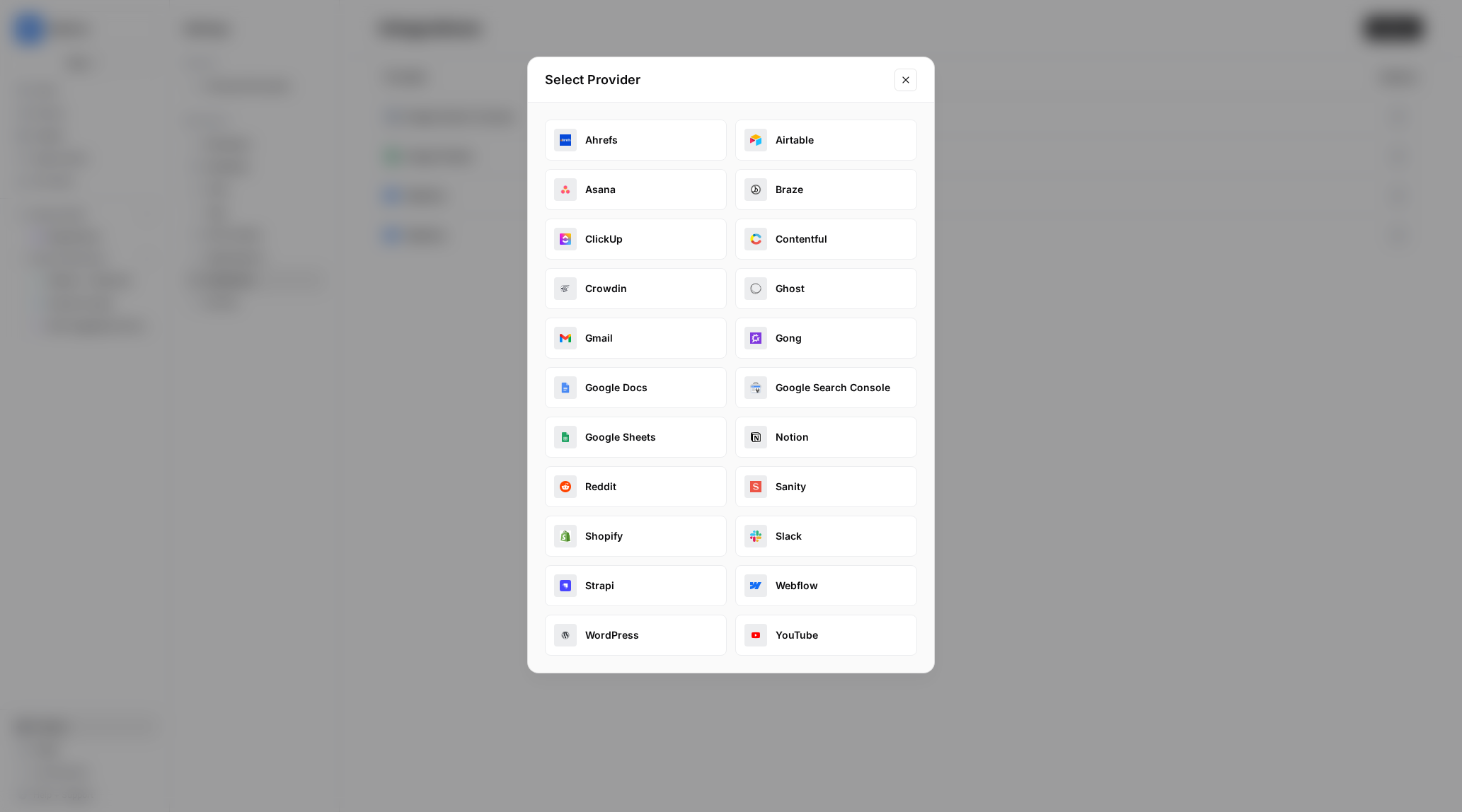
click at [812, 230] on button "Contentful" at bounding box center [826, 238] width 182 height 41
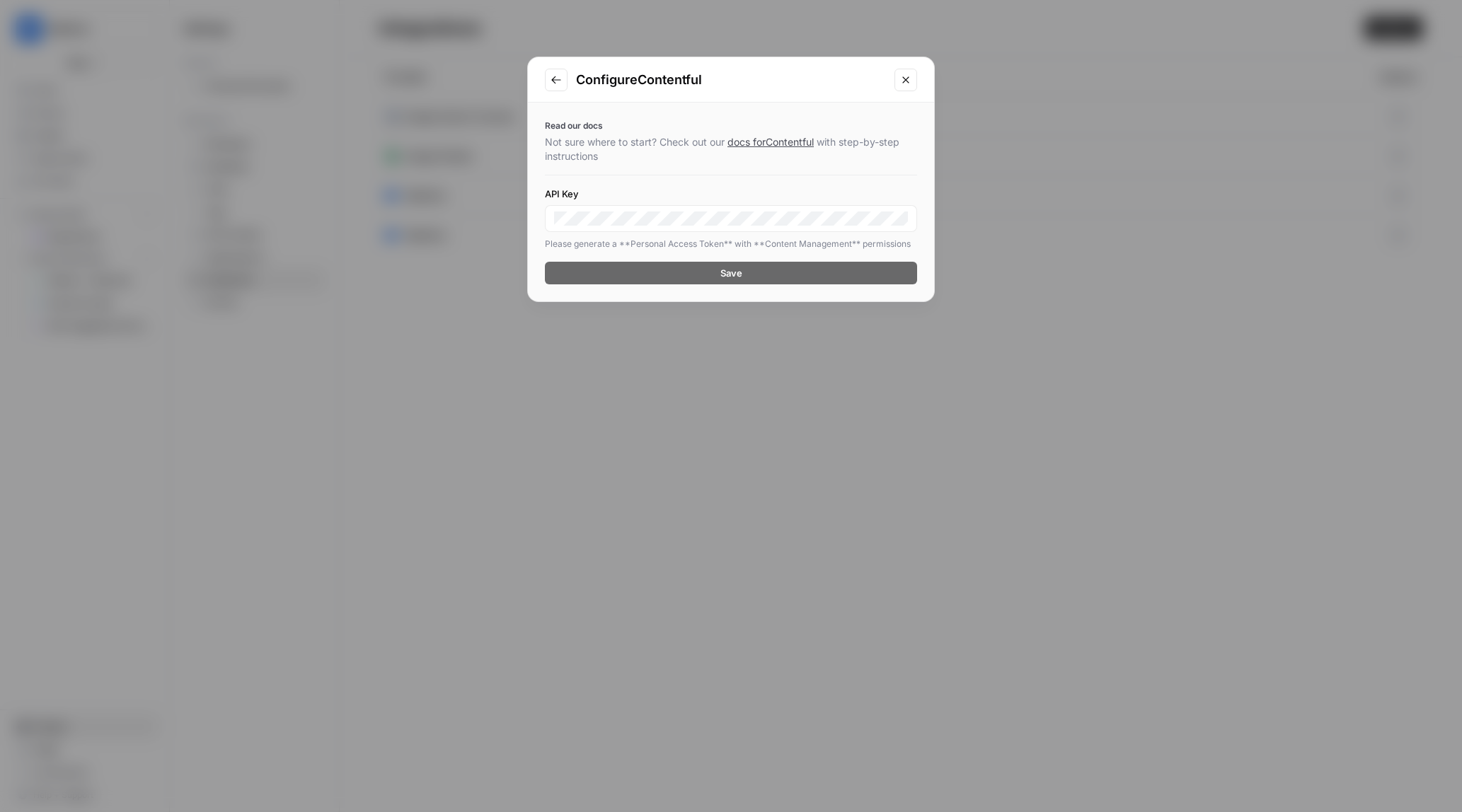
click at [549, 68] on button "Go to previous step" at bounding box center [556, 79] width 23 height 23
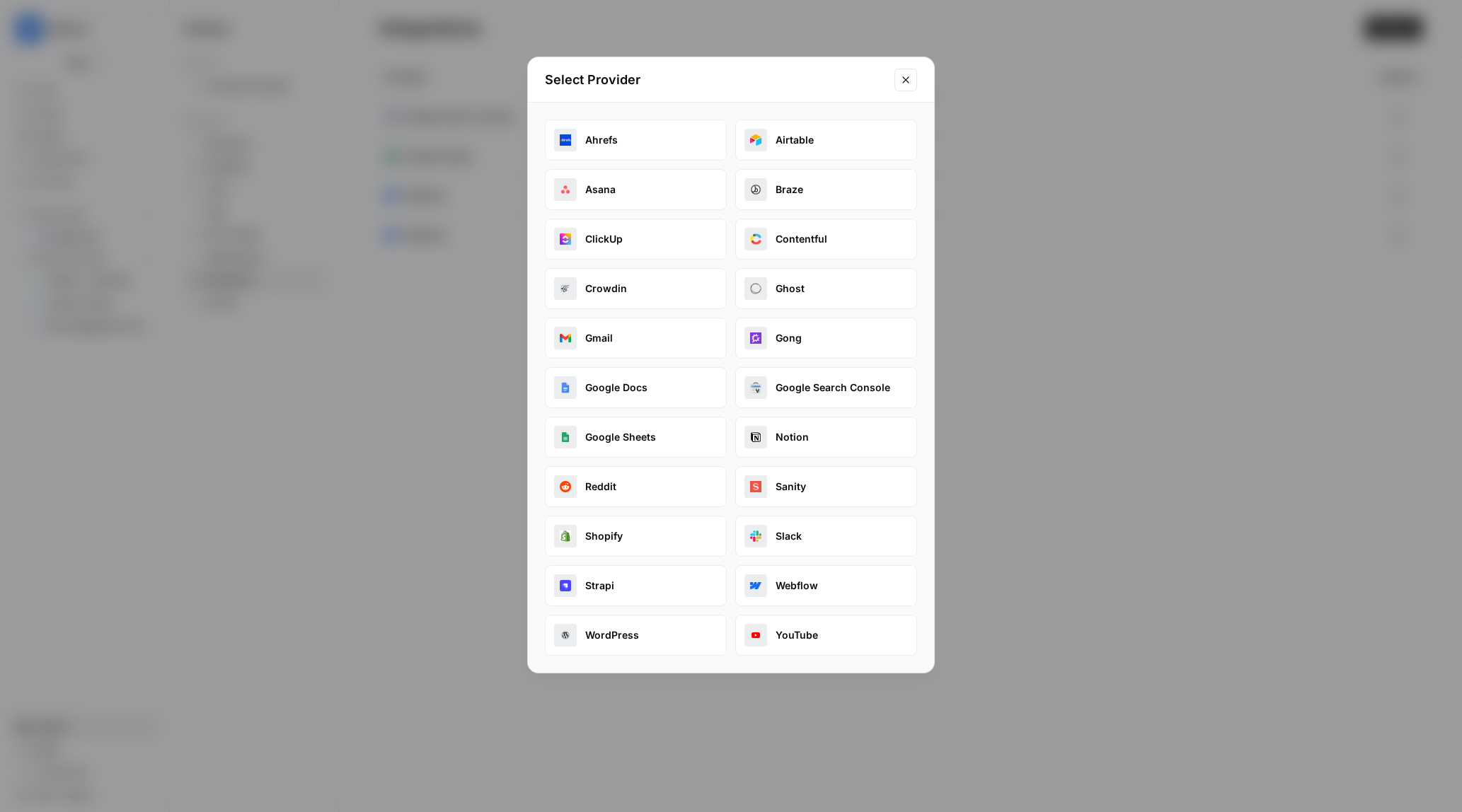
click at [820, 243] on button "Contentful" at bounding box center [826, 238] width 182 height 41
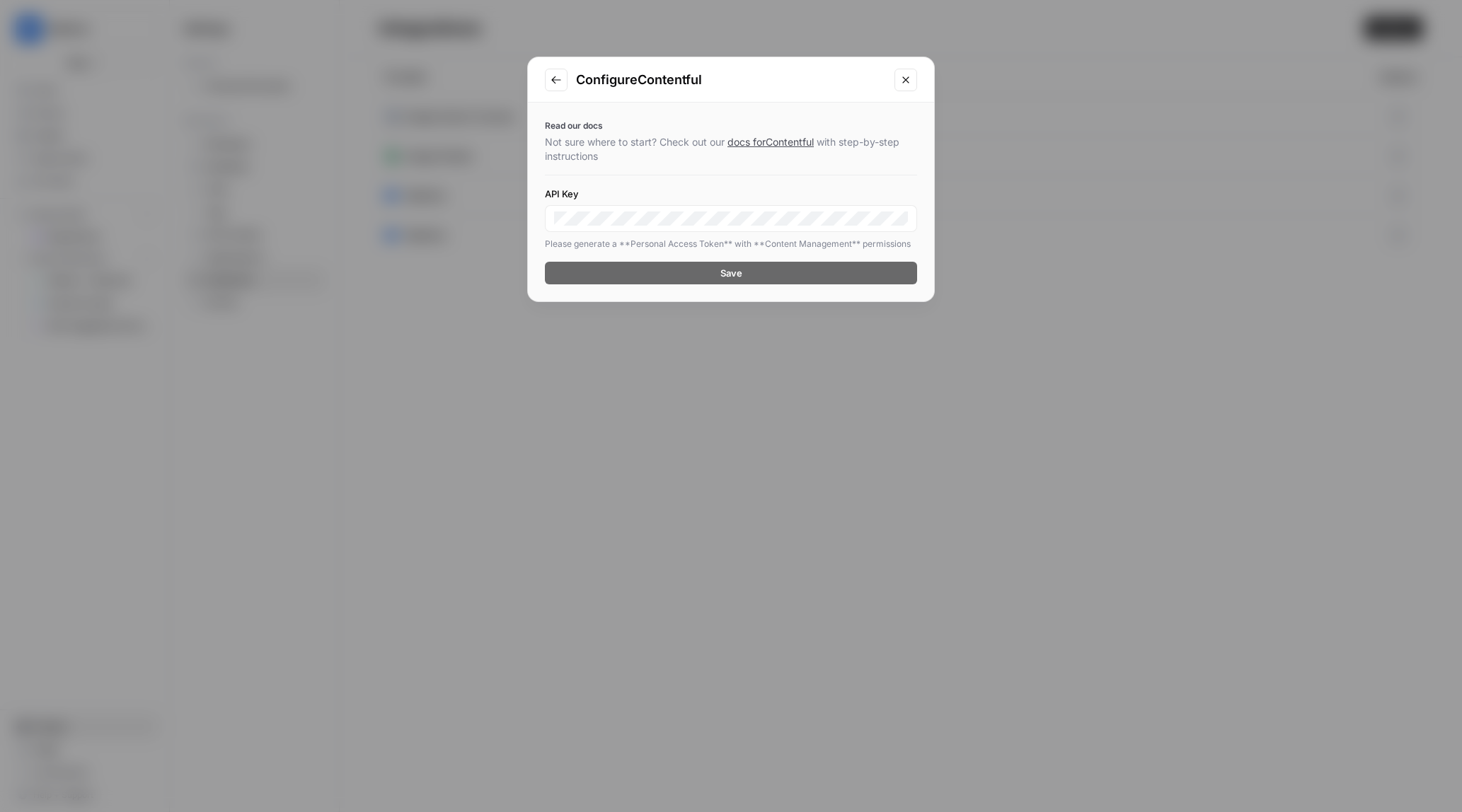
click at [560, 82] on icon "Go to previous step" at bounding box center [556, 80] width 11 height 11
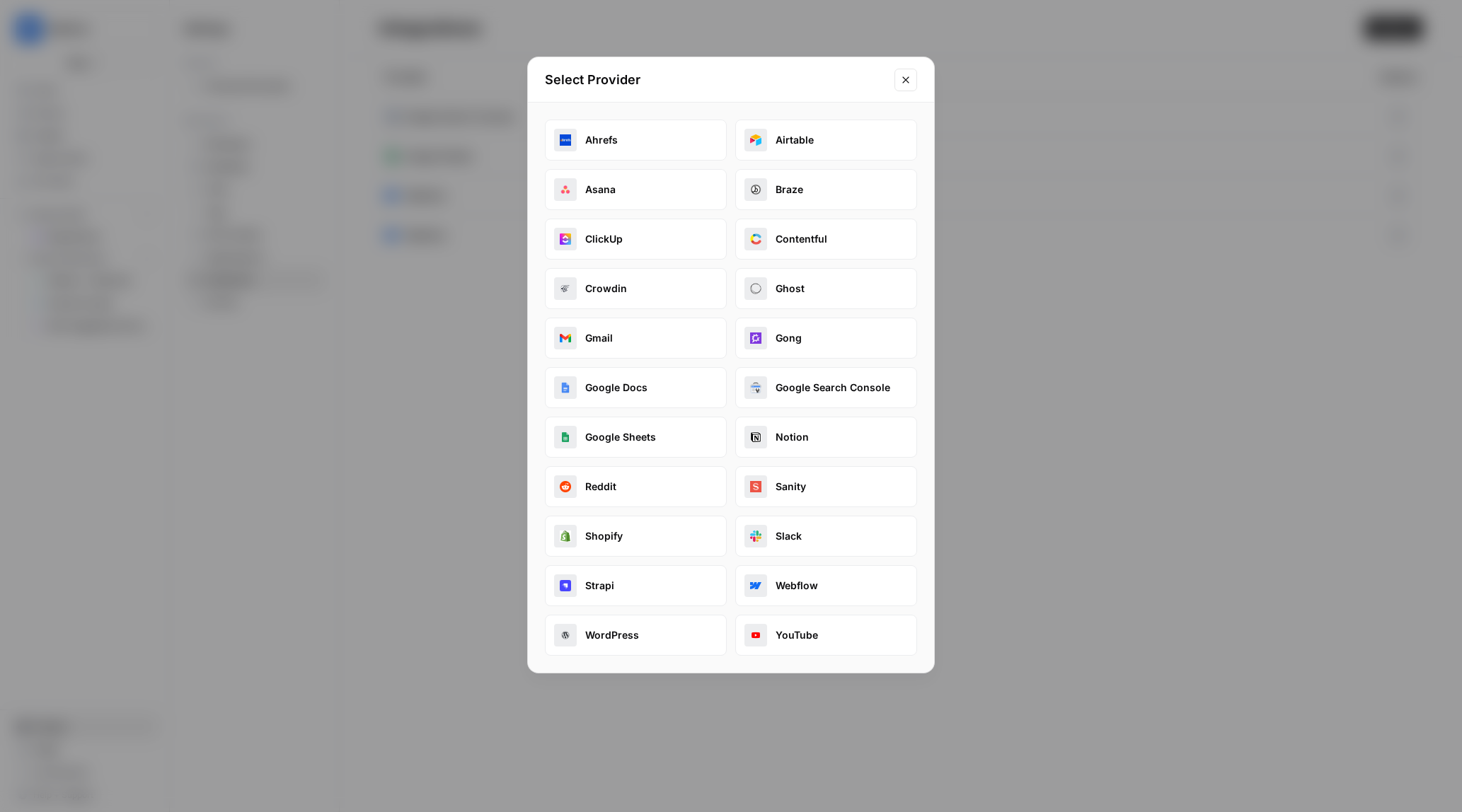
click at [652, 394] on button "Google Docs" at bounding box center [636, 387] width 182 height 41
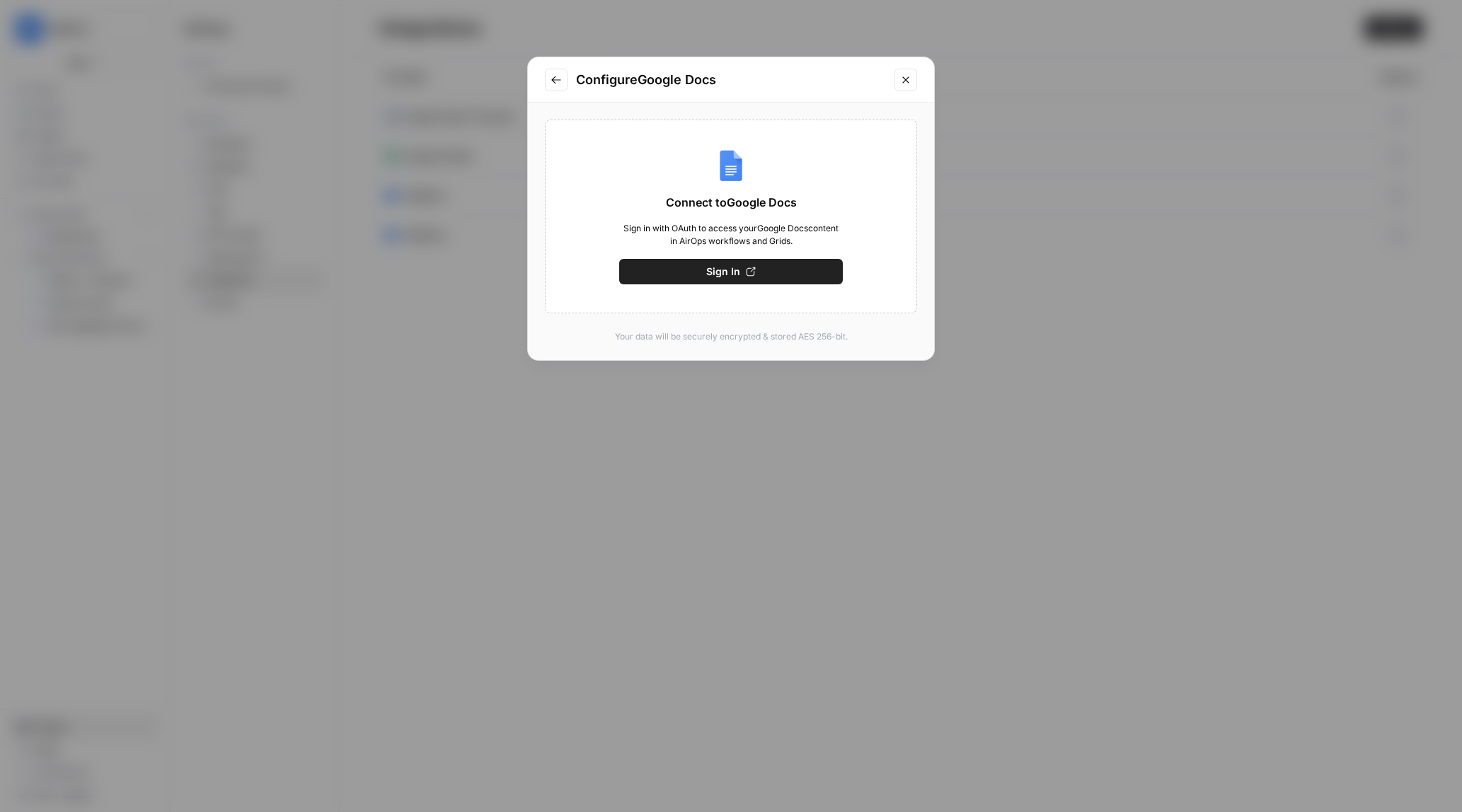
click at [559, 75] on icon "Go to previous step" at bounding box center [556, 80] width 11 height 11
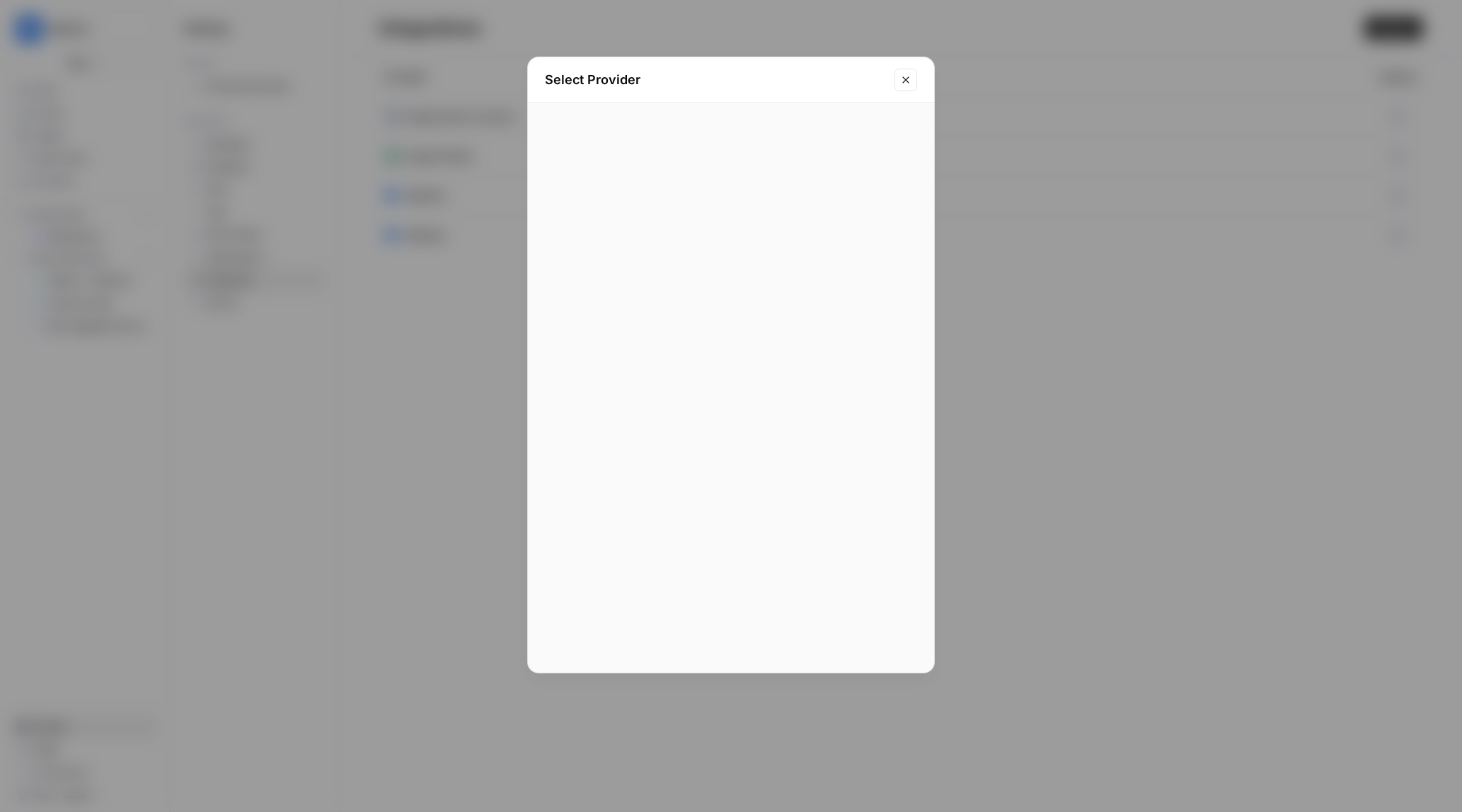
click at [854, 314] on div "Ahrefs Airtable Asana Braze ClickUp Contentful Crowdin Ghost Gmail Gong Google …" at bounding box center [731, 386] width 372 height 536
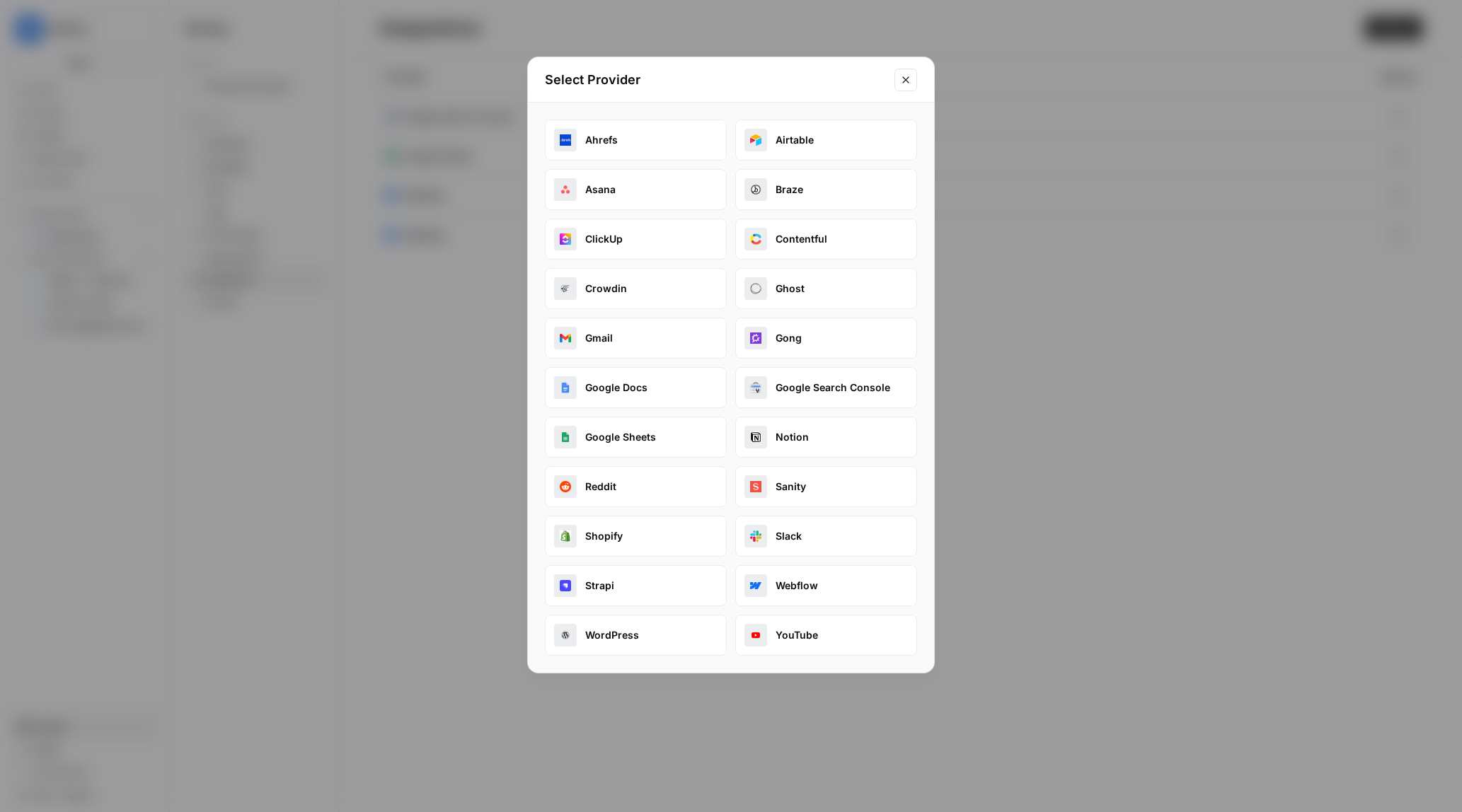
click at [825, 256] on button "Contentful" at bounding box center [826, 238] width 182 height 41
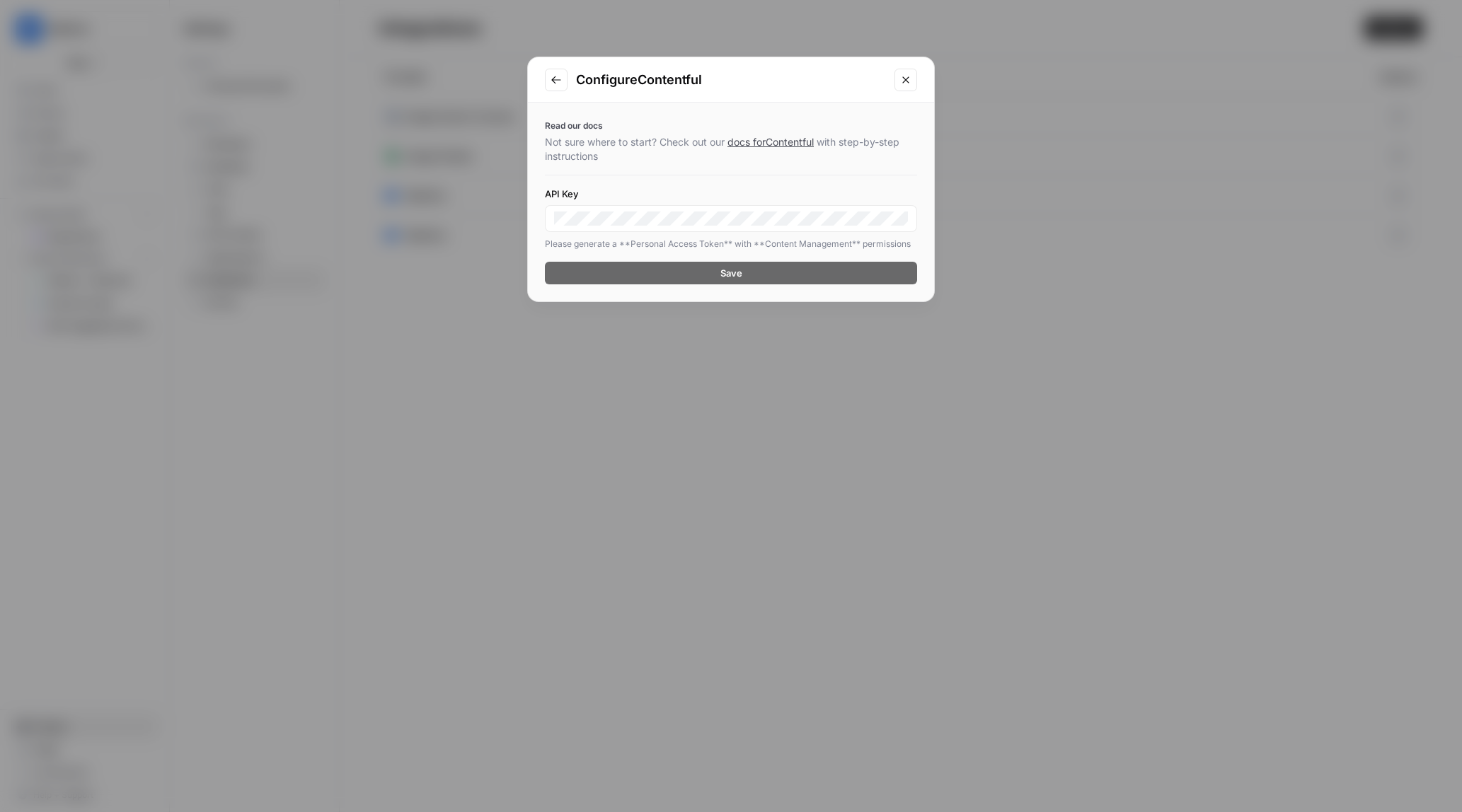
click at [564, 75] on button "Go to previous step" at bounding box center [556, 79] width 23 height 23
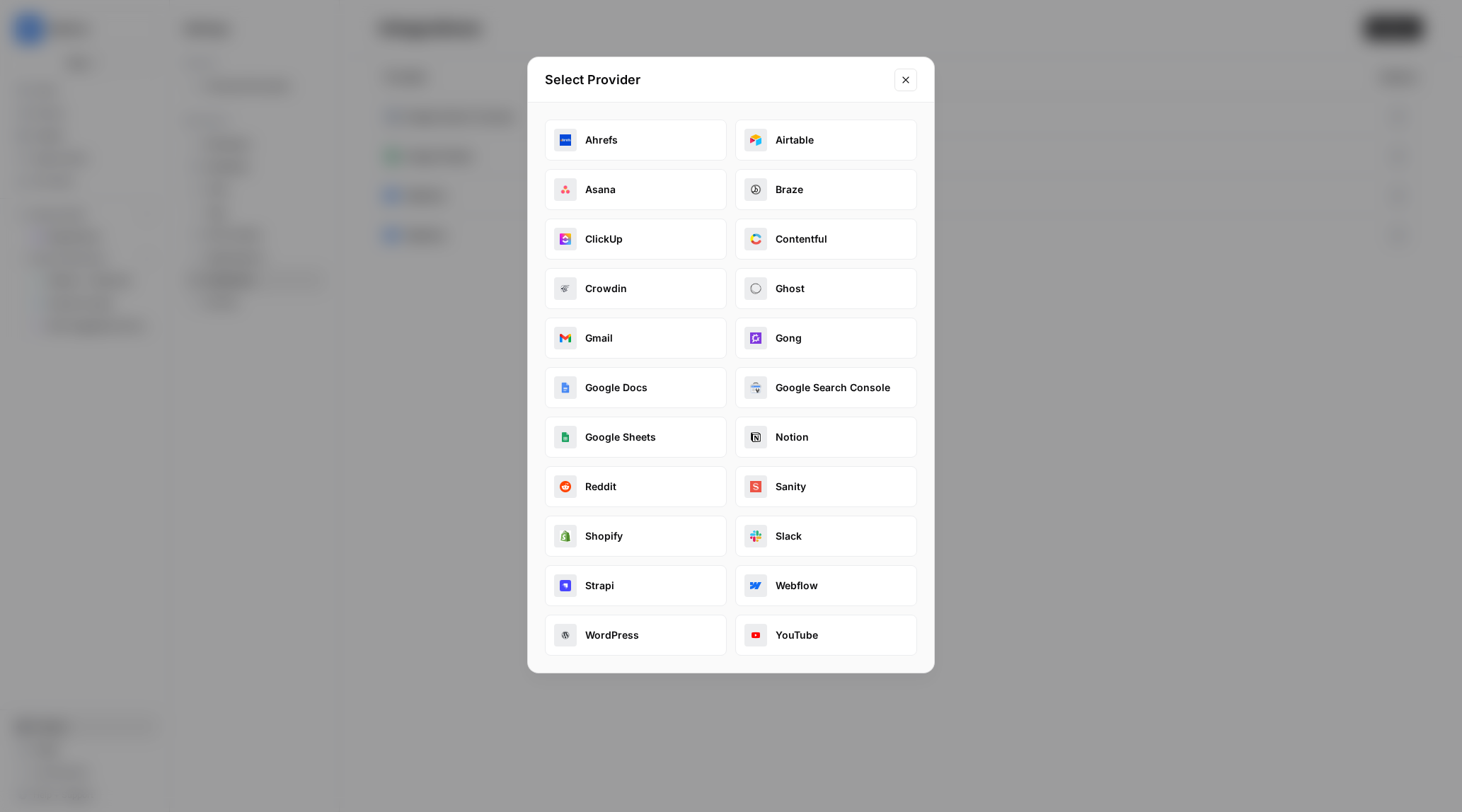
click at [678, 410] on div "Ahrefs Airtable Asana Braze ClickUp Contentful Crowdin Ghost Gmail Gong Google …" at bounding box center [731, 386] width 372 height 536
click at [625, 598] on button "Strapi" at bounding box center [636, 585] width 182 height 41
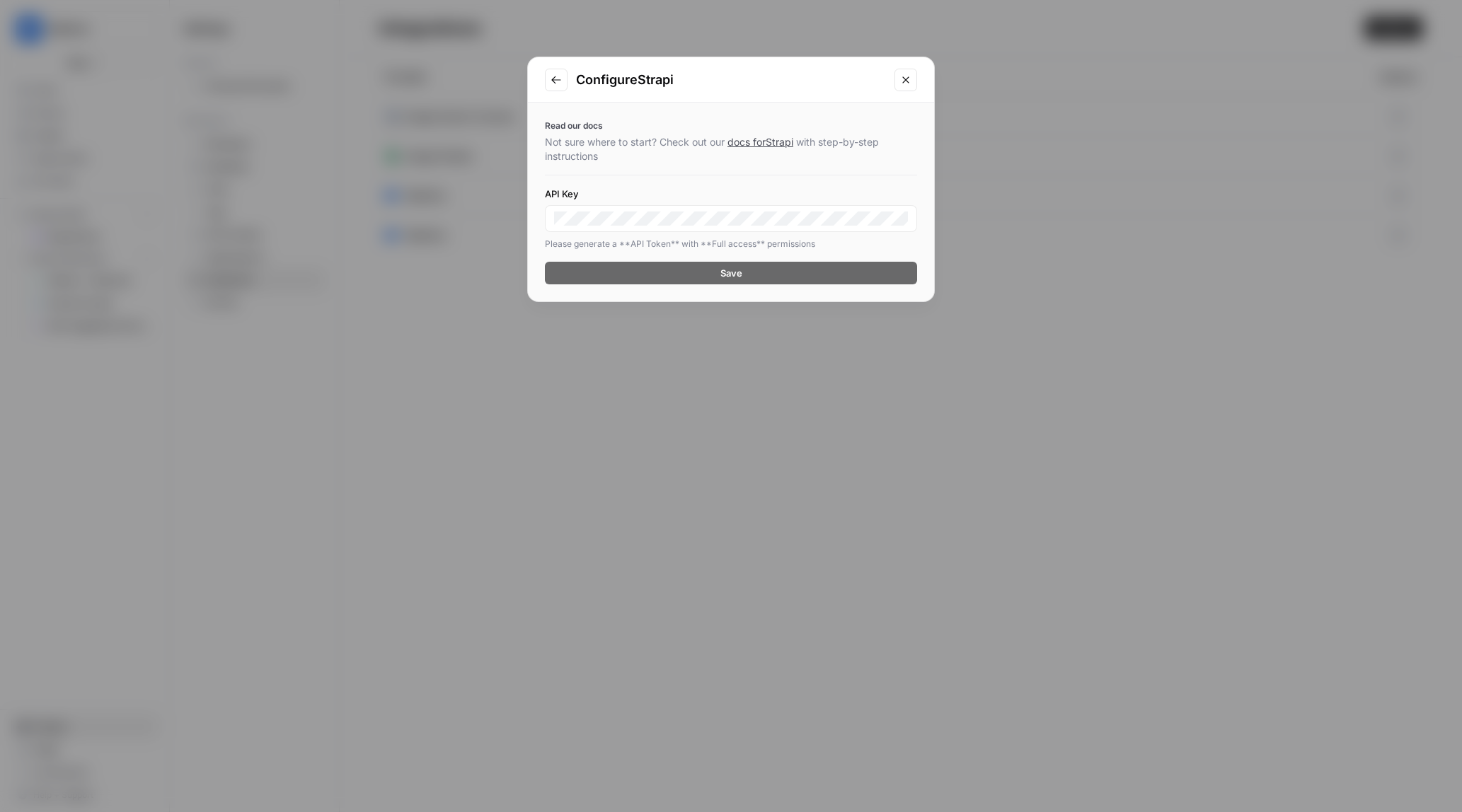
click at [557, 87] on button "Go to previous step" at bounding box center [556, 79] width 23 height 23
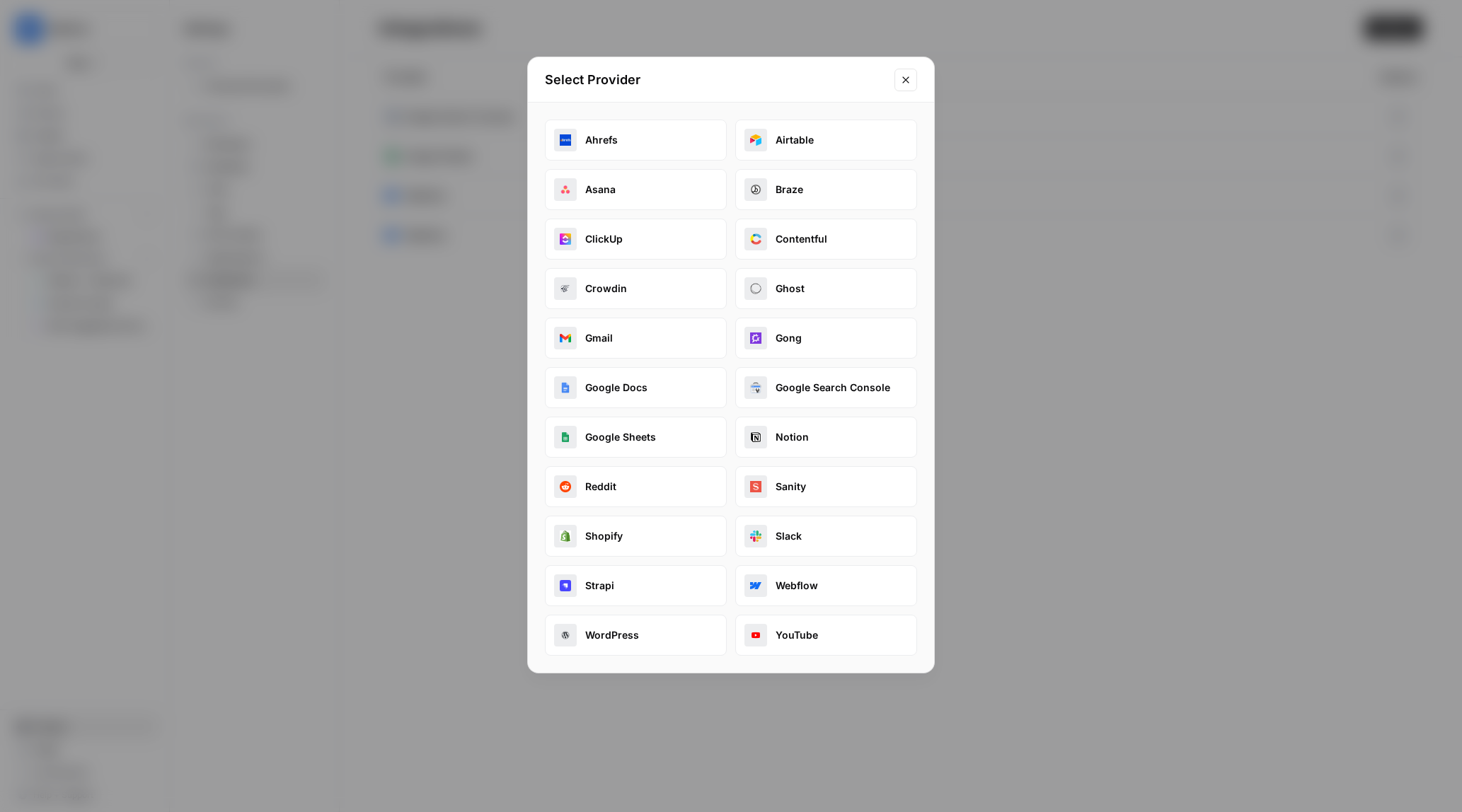
click at [858, 467] on button "Sanity" at bounding box center [826, 486] width 182 height 41
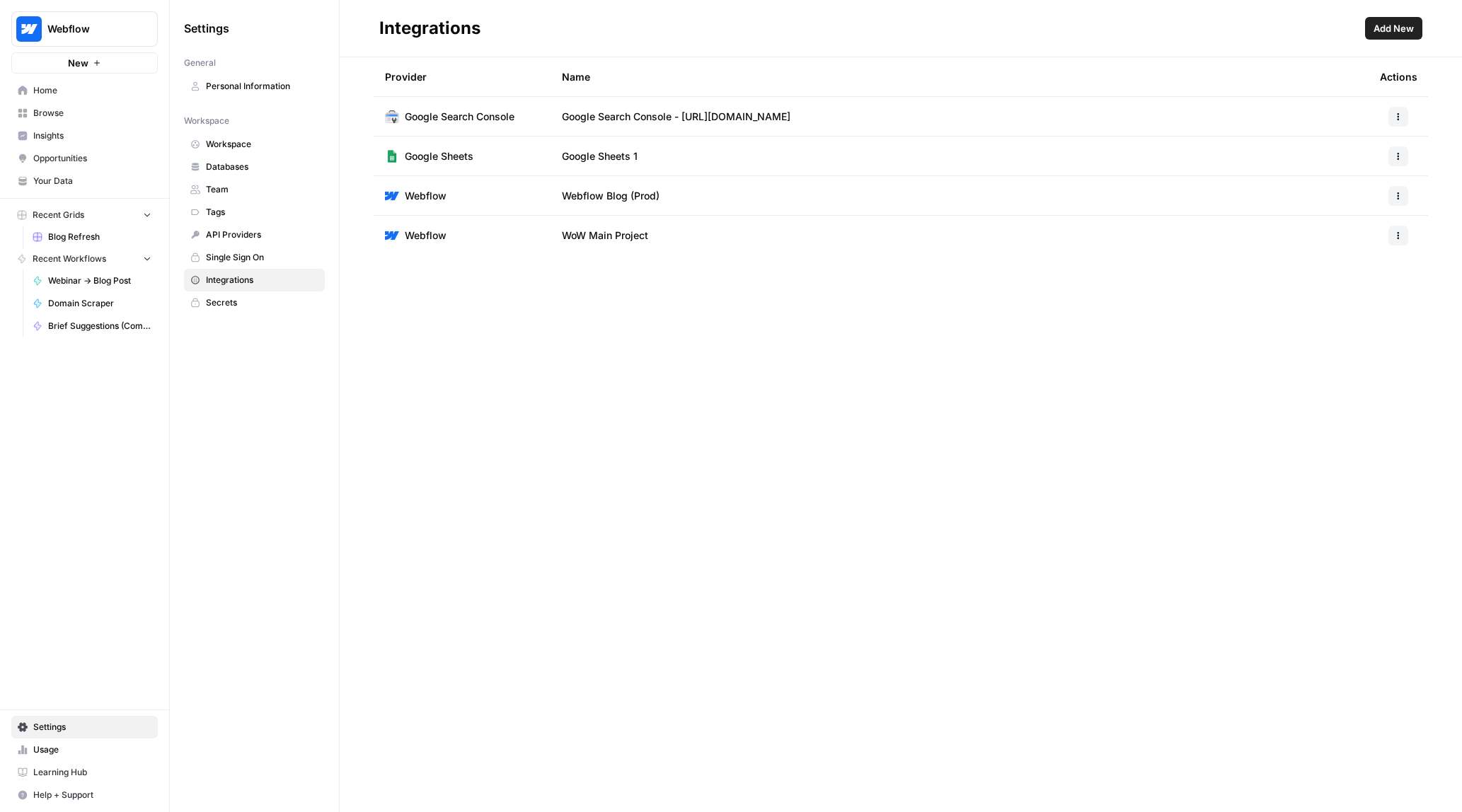
click at [302, 240] on span "API Providers" at bounding box center [262, 235] width 113 height 13
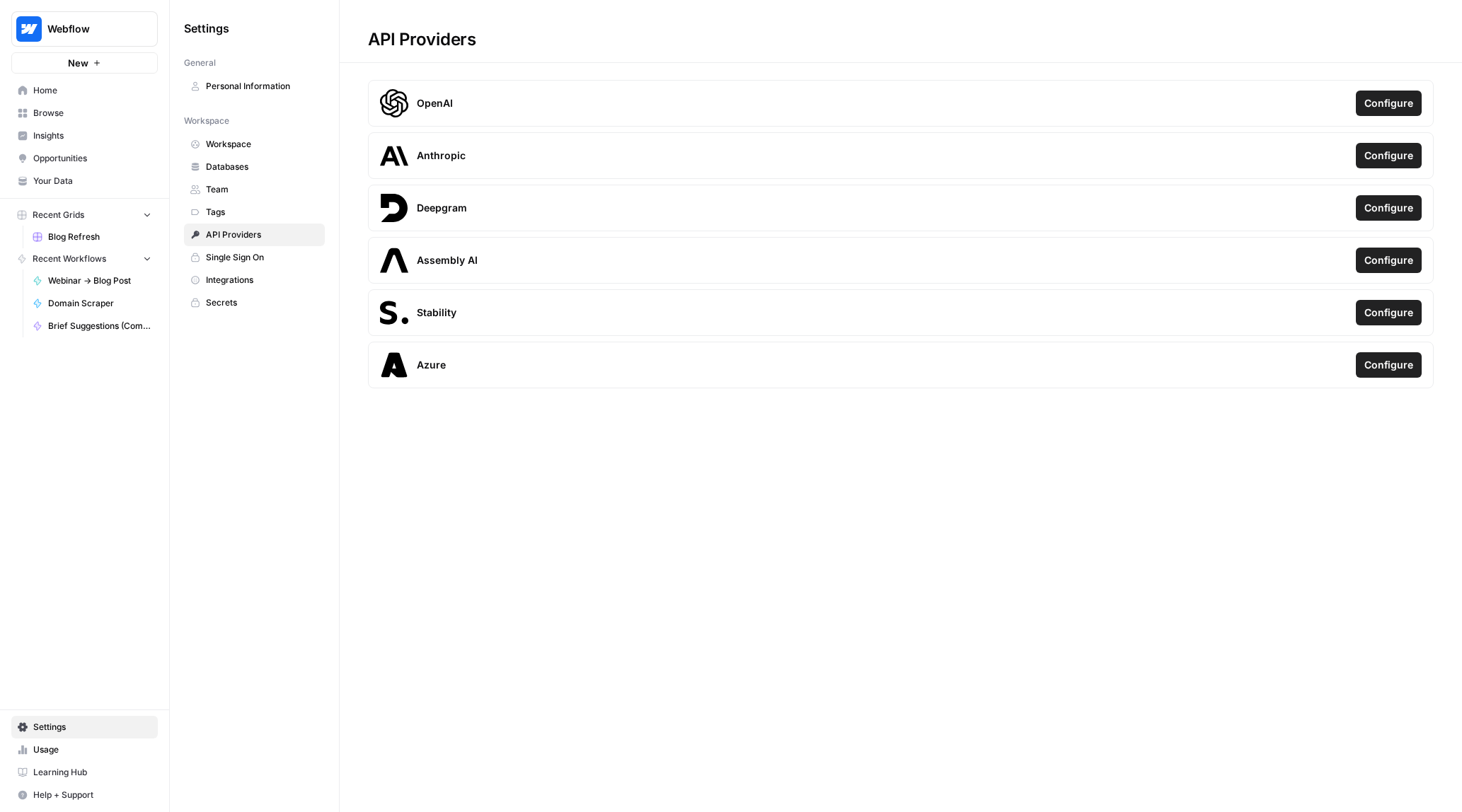
click at [1365, 108] on span "Configure" at bounding box center [1388, 104] width 49 height 15
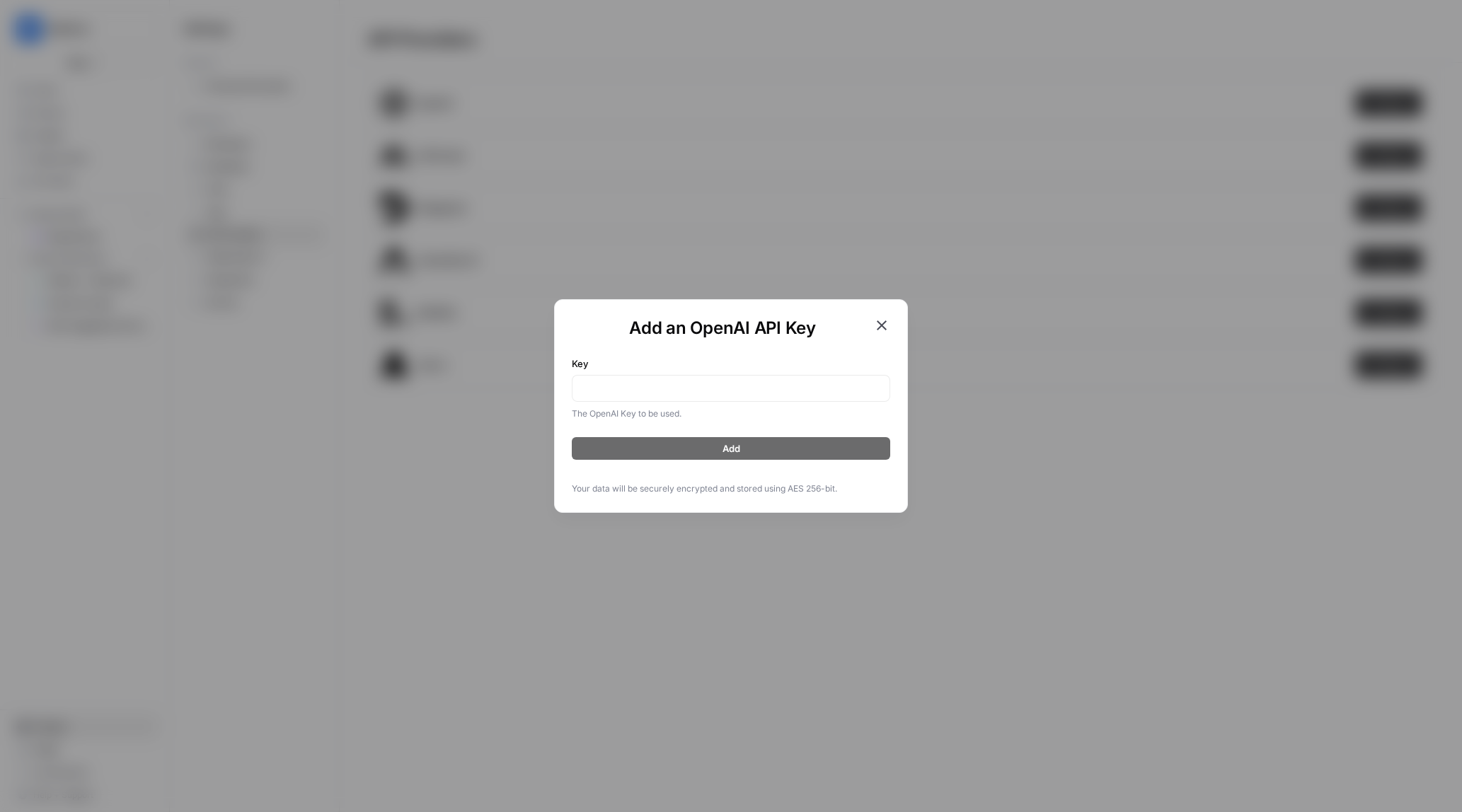
click at [727, 130] on div "Add an OpenAI API Key Key The OpenAI Key to be used. Add Your data will be secu…" at bounding box center [731, 406] width 1462 height 812
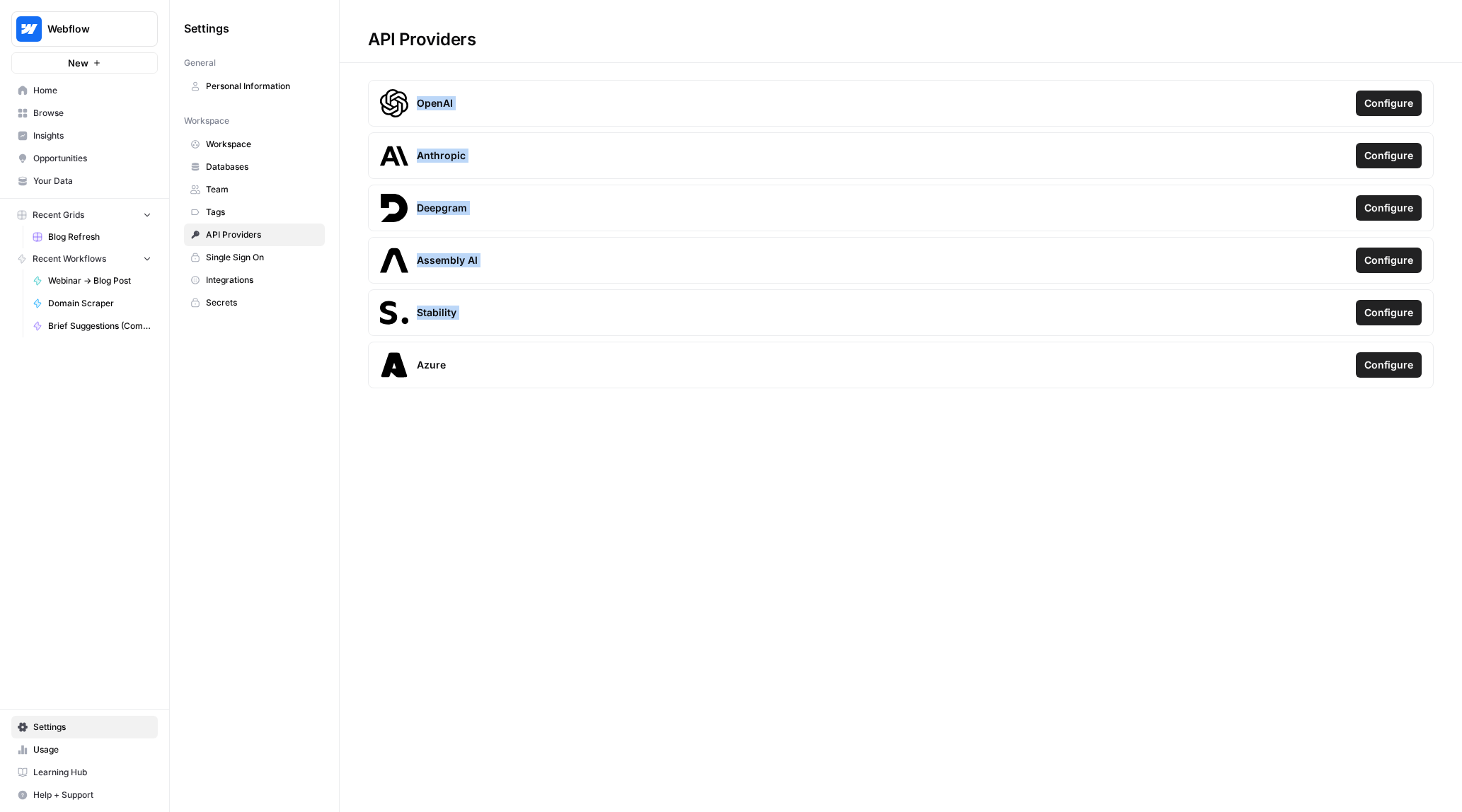
drag, startPoint x: 443, startPoint y: 447, endPoint x: 381, endPoint y: 72, distance: 380.1
click at [380, 84] on div "API Providers OpenAI Configure Anthropic Configure Deepgram Configure Assembly …" at bounding box center [900, 406] width 1122 height 812
click at [387, 37] on div "API Providers" at bounding box center [421, 39] width 165 height 23
click at [261, 282] on span "Integrations" at bounding box center [262, 280] width 113 height 13
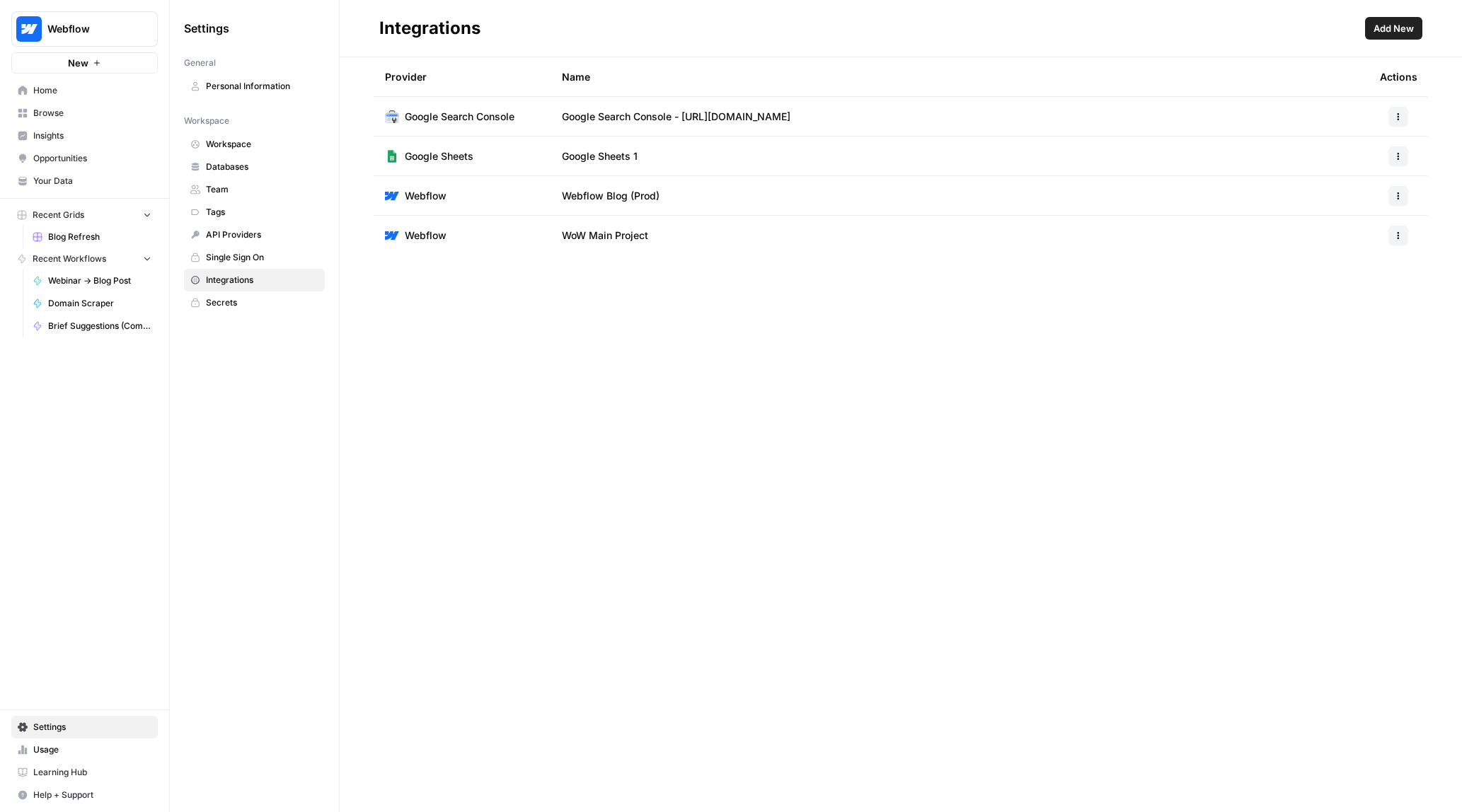
click at [257, 253] on span "Single Sign On" at bounding box center [262, 257] width 113 height 13
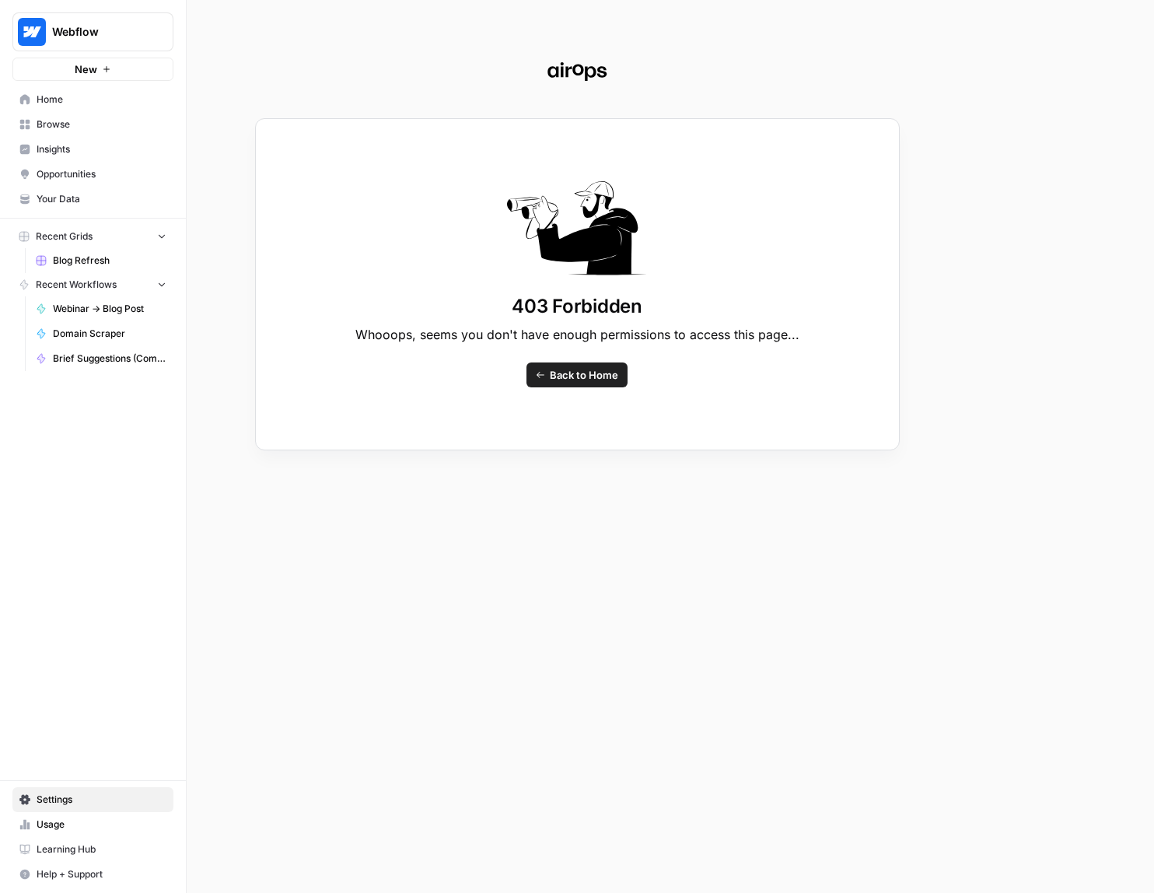
click at [160, 110] on div "403 Forbidden Whooops, seems you don't have enough permissions to access this p…" at bounding box center [577, 446] width 1154 height 893
click at [91, 108] on div "403 Forbidden Whooops, seems you don't have enough permissions to access this p…" at bounding box center [577, 446] width 1154 height 893
